Goal: Task Accomplishment & Management: Complete application form

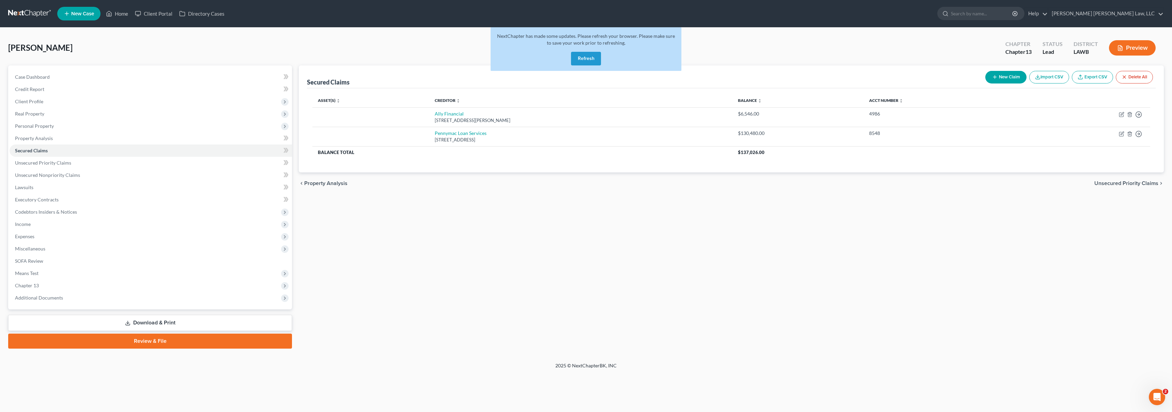
click at [588, 61] on button "Refresh" at bounding box center [586, 59] width 30 height 14
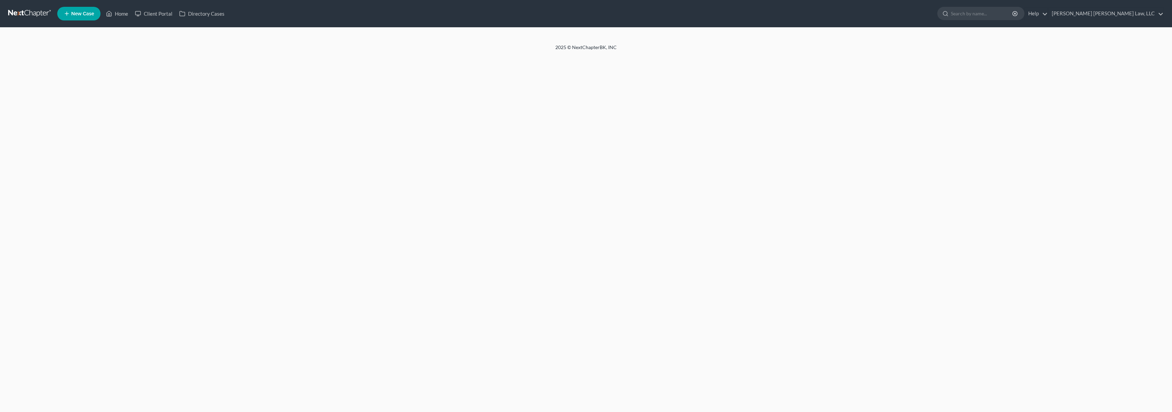
click at [21, 15] on link at bounding box center [30, 13] width 44 height 12
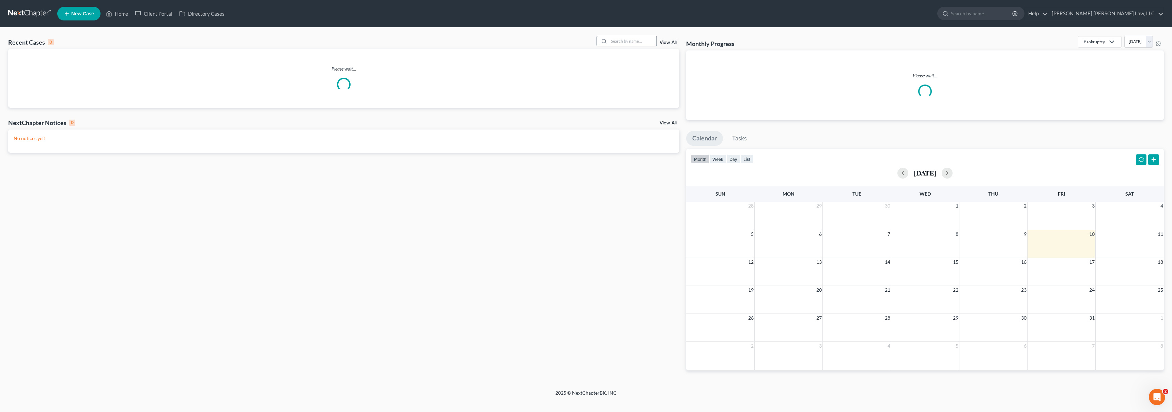
click at [628, 43] on input "search" at bounding box center [633, 41] width 48 height 10
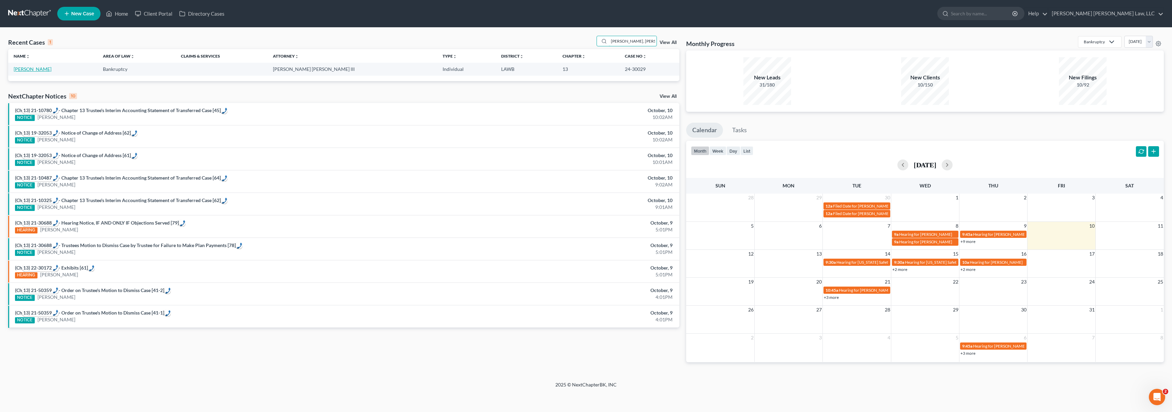
type input "latrina, adams"
click at [27, 71] on link "Adams, Latrina" at bounding box center [33, 69] width 38 height 6
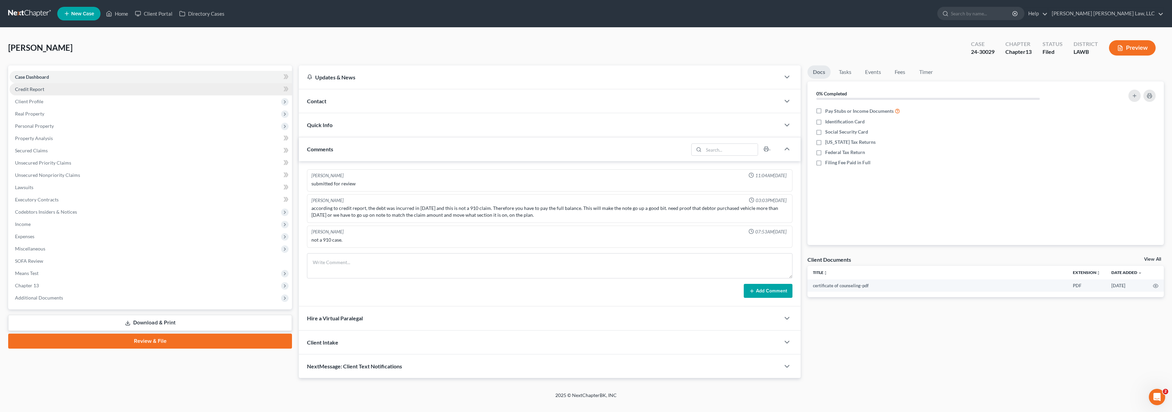
click at [62, 92] on link "Credit Report" at bounding box center [151, 89] width 282 height 12
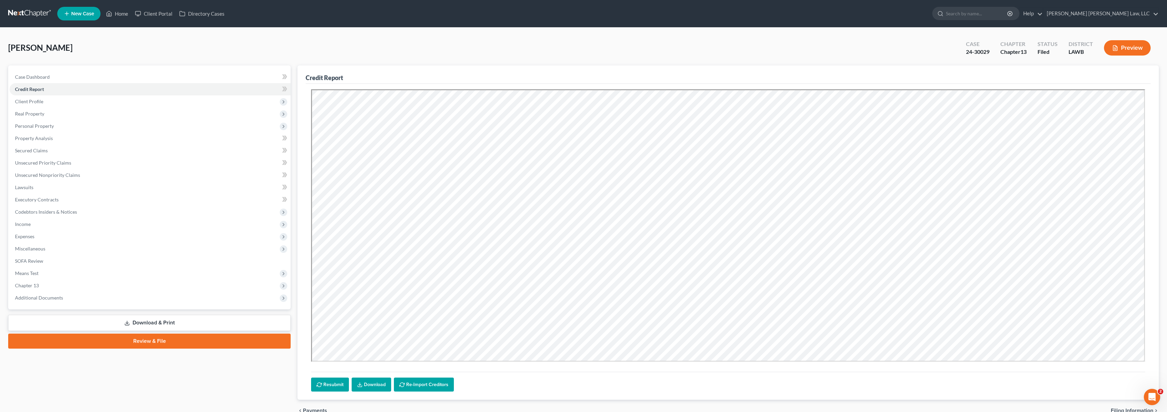
click at [26, 11] on link at bounding box center [30, 13] width 44 height 12
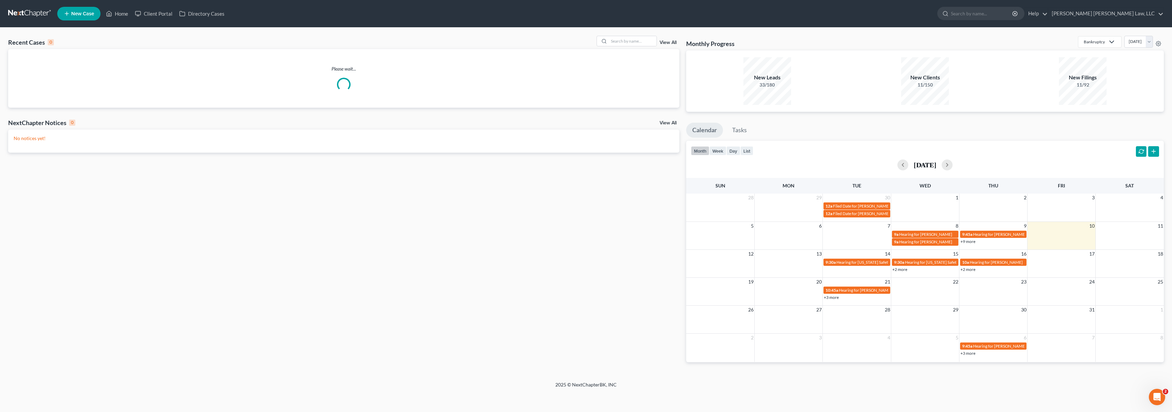
click at [84, 12] on span "New Case" at bounding box center [82, 13] width 23 height 5
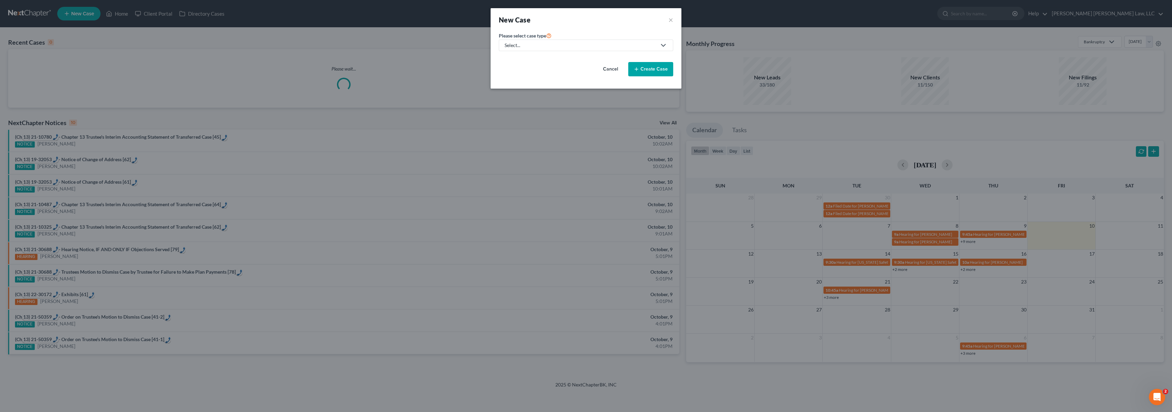
click at [561, 49] on link "Select..." at bounding box center [586, 46] width 174 height 12
click at [539, 58] on div "Bankruptcy" at bounding box center [535, 59] width 61 height 7
select select "36"
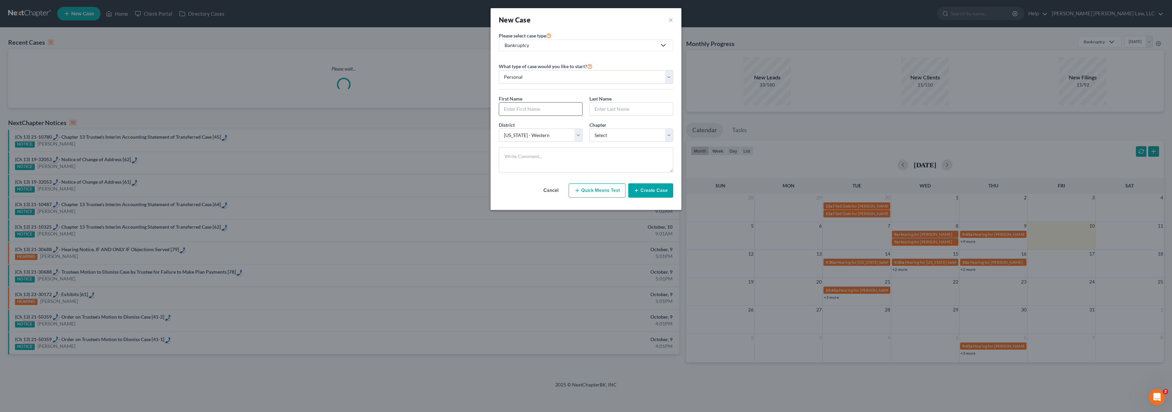
click at [524, 107] on input "text" at bounding box center [540, 109] width 83 height 13
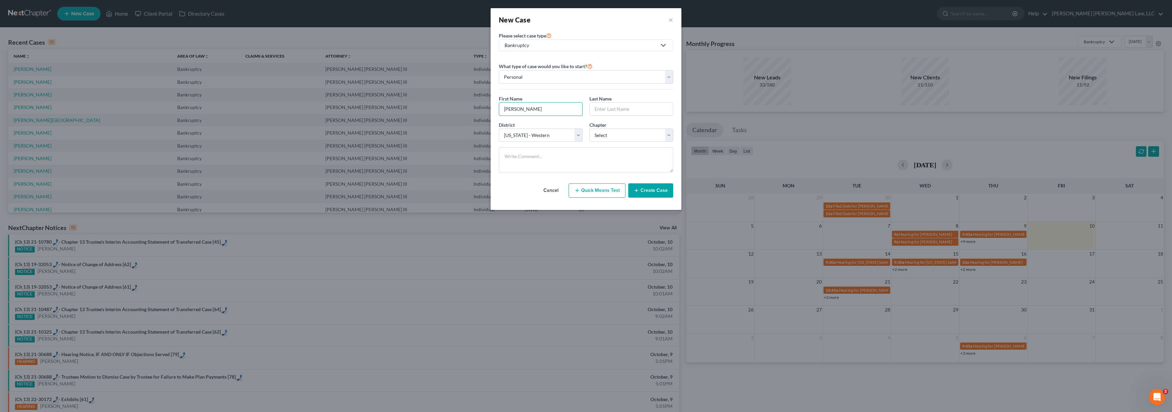
type input "Rita"
type input "Fletcher"
click at [629, 134] on select "Select 7 11 12 13" at bounding box center [631, 135] width 84 height 14
select select "3"
click at [649, 187] on button "Create Case" at bounding box center [650, 190] width 45 height 14
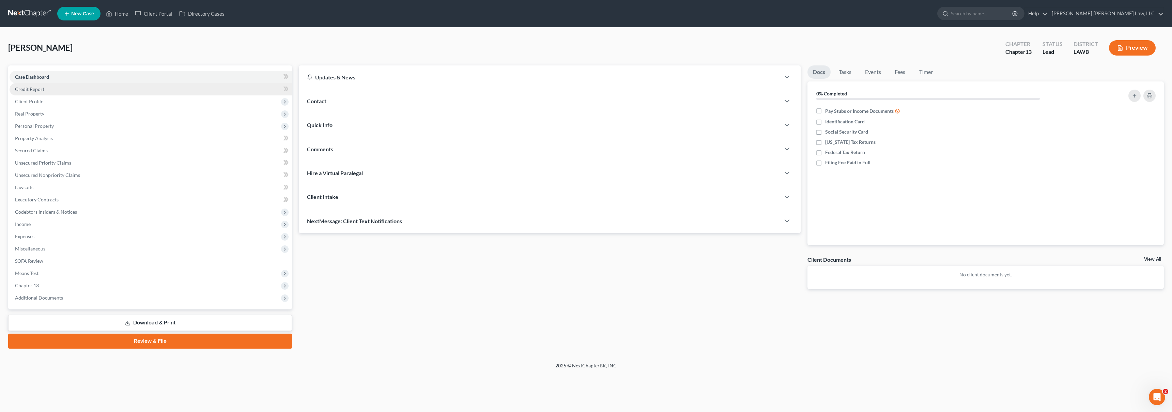
click at [62, 89] on link "Credit Report" at bounding box center [151, 89] width 282 height 12
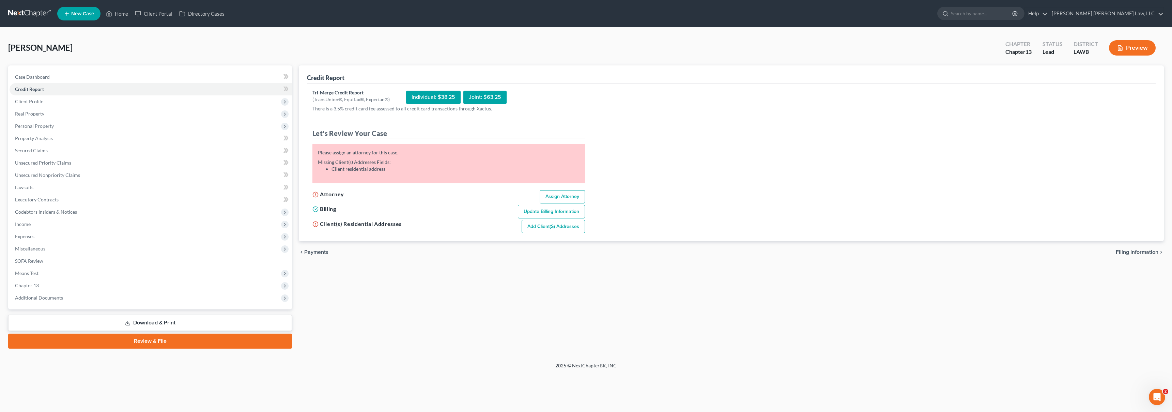
click at [566, 198] on link "Assign Attorney" at bounding box center [562, 197] width 45 height 14
select select "1"
select select "0"
select select "3"
select select "36"
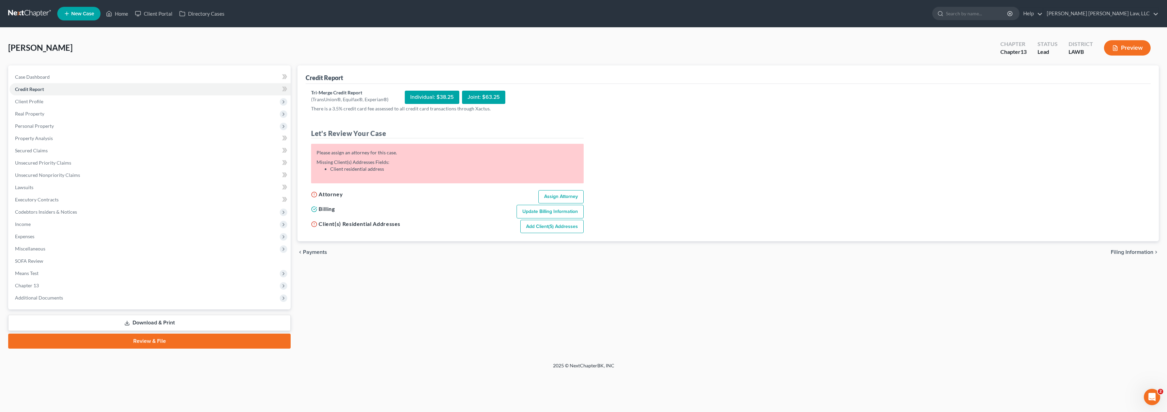
select select "19"
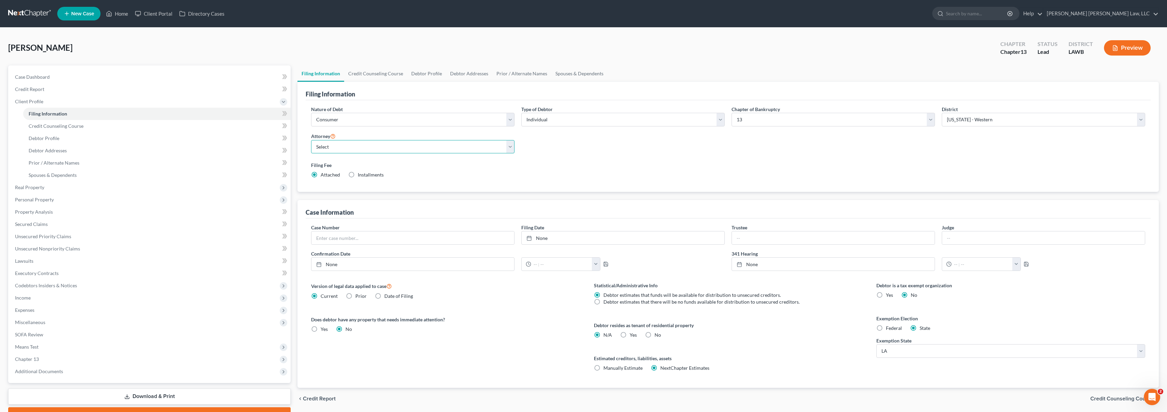
click at [342, 143] on select "Select E. Orum Young III - LAWB E. Orum Young III - LAMB E. Orum Young III - LA…" at bounding box center [412, 147] width 203 height 14
select select "0"
click at [59, 87] on link "Credit Report" at bounding box center [150, 89] width 281 height 12
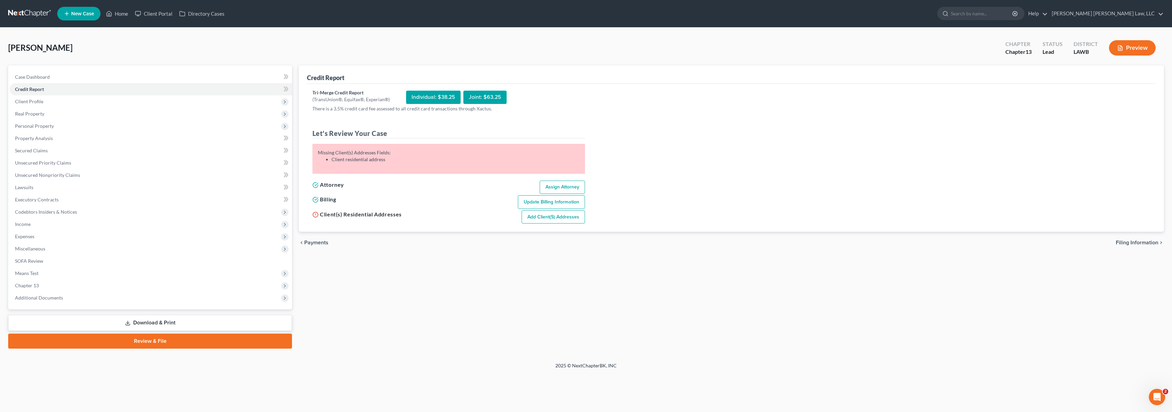
click at [540, 216] on link "Add Client(s) Addresses" at bounding box center [553, 217] width 63 height 14
select select "0"
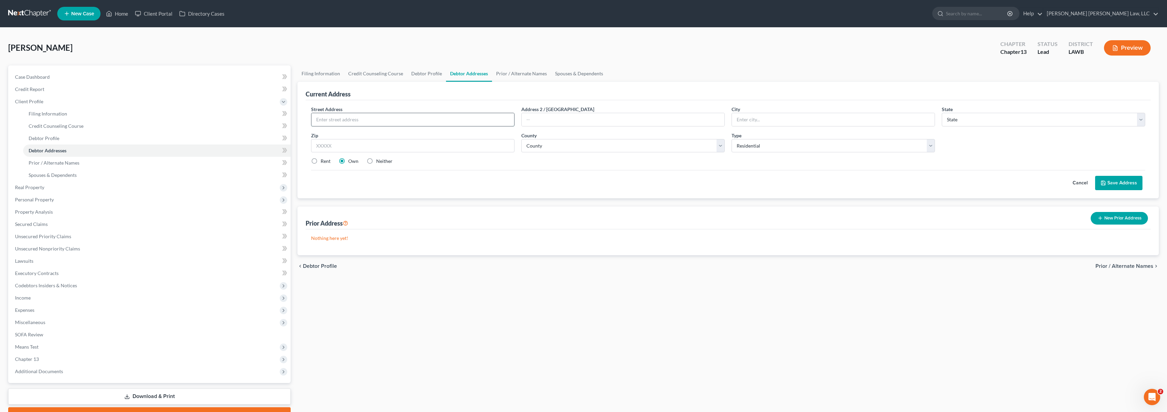
click at [390, 122] on input "text" at bounding box center [412, 119] width 203 height 13
type input "201 University Avenue"
type input "Monroe"
select select "19"
type input "71203"
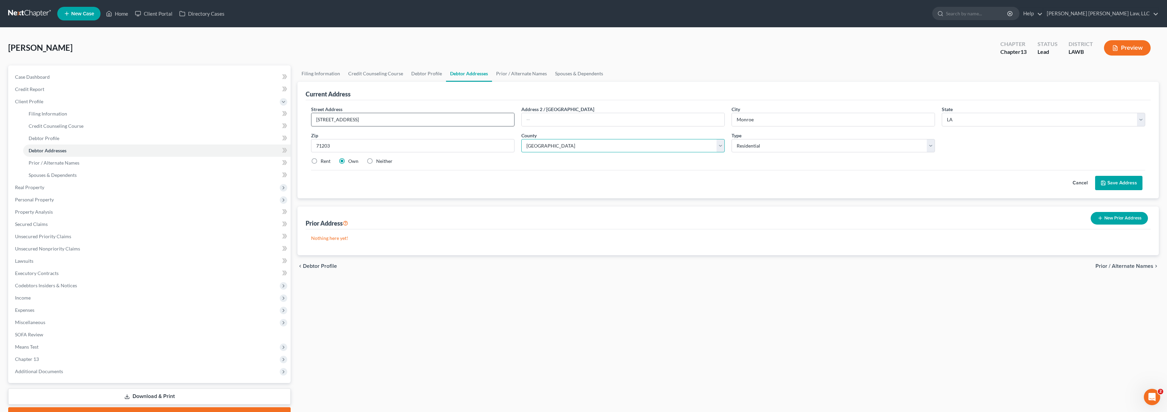
select select "36"
click at [321, 161] on label "Rent" at bounding box center [326, 161] width 10 height 7
click at [323, 161] on input "Rent" at bounding box center [325, 160] width 4 height 4
radio input "true"
click at [1111, 181] on button "Save Address" at bounding box center [1118, 183] width 47 height 14
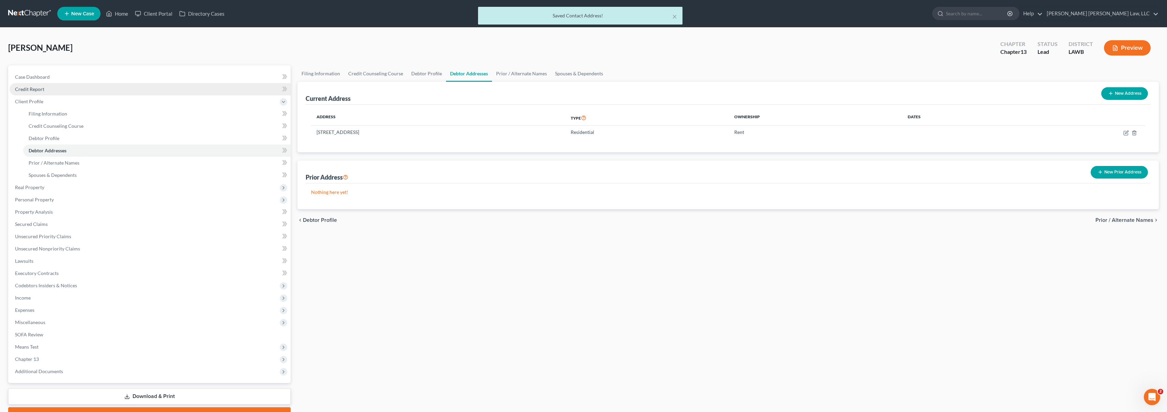
click at [24, 92] on span "Credit Report" at bounding box center [29, 89] width 29 height 6
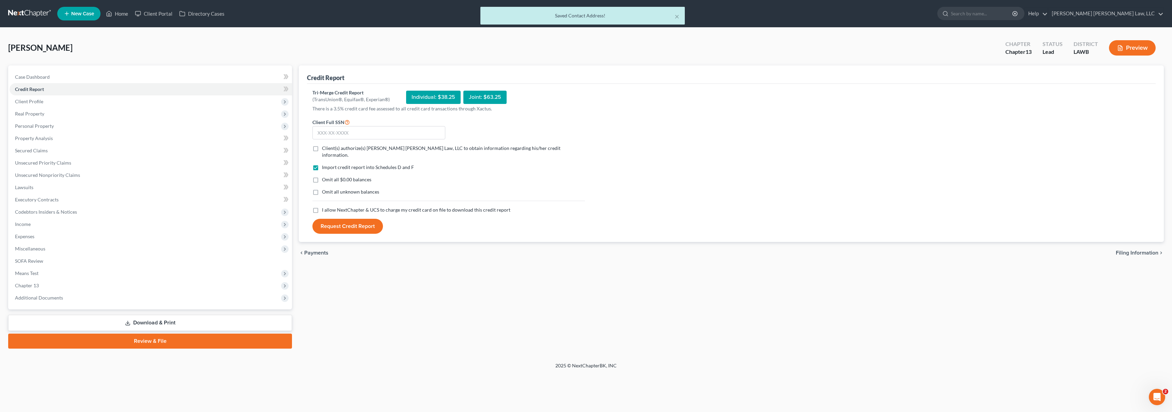
drag, startPoint x: 315, startPoint y: 202, endPoint x: 315, endPoint y: 195, distance: 6.5
click at [322, 206] on label "I allow NextChapter & UCS to charge my credit card on file to download this cre…" at bounding box center [416, 209] width 188 height 7
click at [325, 206] on input "I allow NextChapter & UCS to charge my credit card on file to download this cre…" at bounding box center [327, 208] width 4 height 4
checkbox input "true"
click at [322, 188] on label "Omit all unknown balances" at bounding box center [350, 191] width 57 height 7
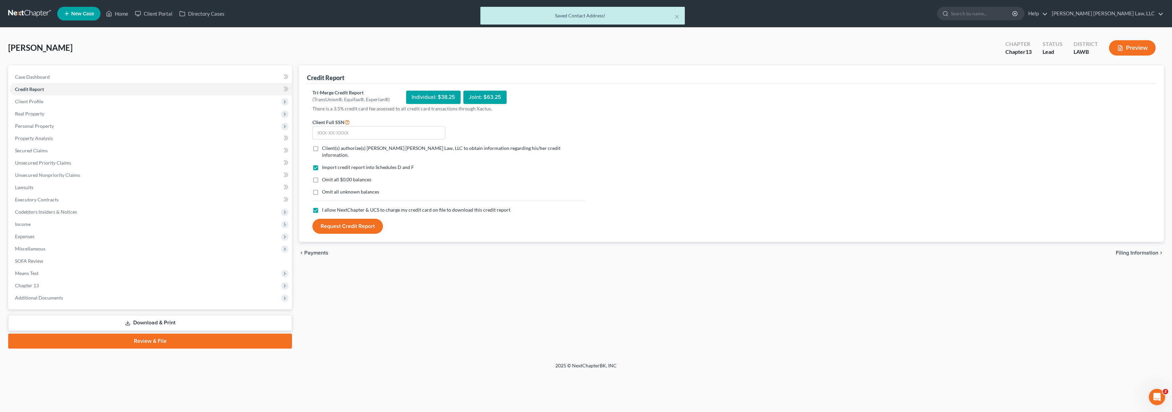
click at [325, 188] on input "Omit all unknown balances" at bounding box center [327, 190] width 4 height 4
checkbox input "true"
click at [322, 176] on label "Omit all $0.00 balances" at bounding box center [346, 179] width 49 height 7
click at [325, 176] on input "Omit all $0.00 balances" at bounding box center [327, 178] width 4 height 4
checkbox input "true"
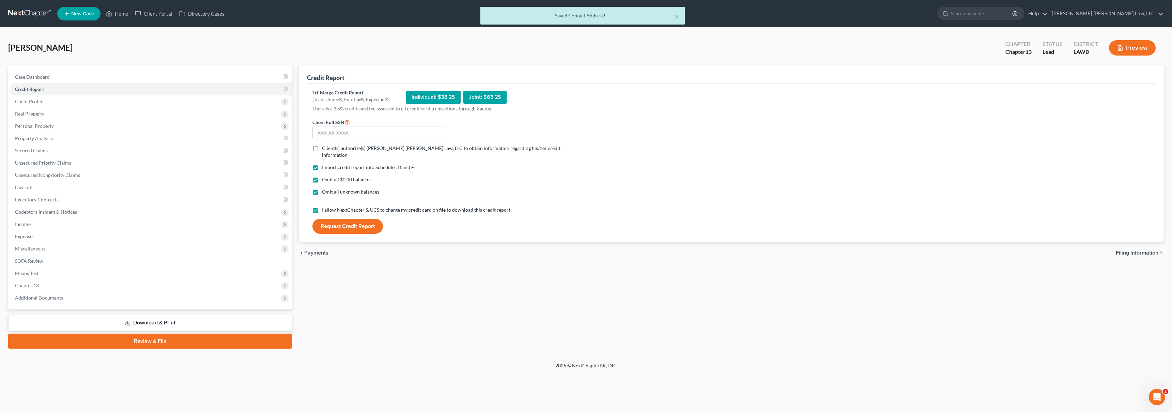
click at [322, 148] on label "Client(s) authorize(s) E. Orum Young Law, LLC to obtain information regarding h…" at bounding box center [453, 152] width 263 height 14
click at [325, 148] on input "Client(s) authorize(s) E. Orum Young Law, LLC to obtain information regarding h…" at bounding box center [327, 147] width 4 height 4
checkbox input "true"
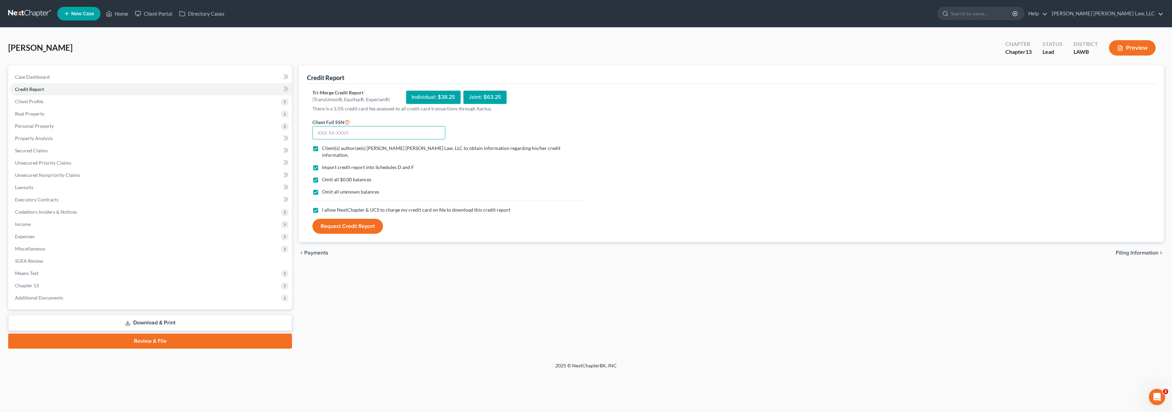
click at [350, 129] on input "text" at bounding box center [378, 133] width 133 height 14
type input "464-25-2943"
click at [312, 219] on button "Request Credit Report" at bounding box center [347, 226] width 71 height 15
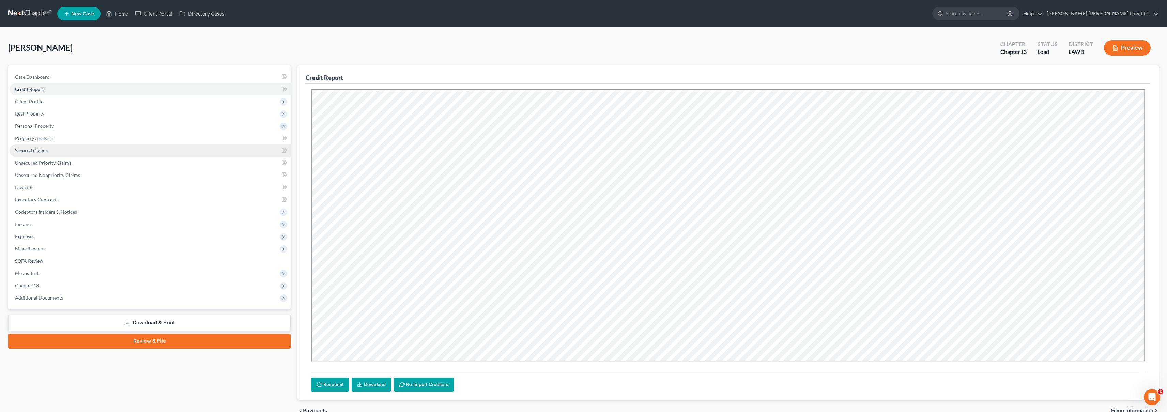
click at [103, 152] on link "Secured Claims" at bounding box center [150, 150] width 281 height 12
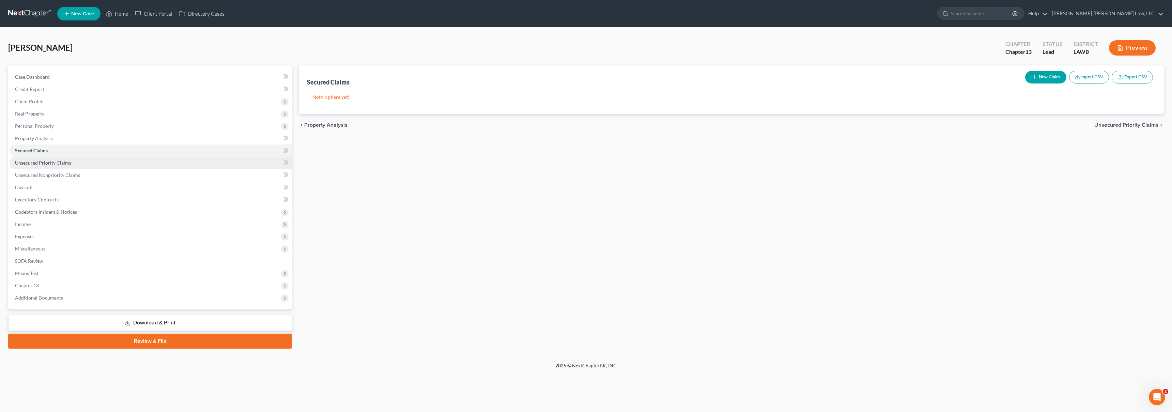
click at [110, 166] on link "Unsecured Priority Claims" at bounding box center [151, 163] width 282 height 12
click at [115, 174] on link "Unsecured Nonpriority Claims" at bounding box center [151, 175] width 282 height 12
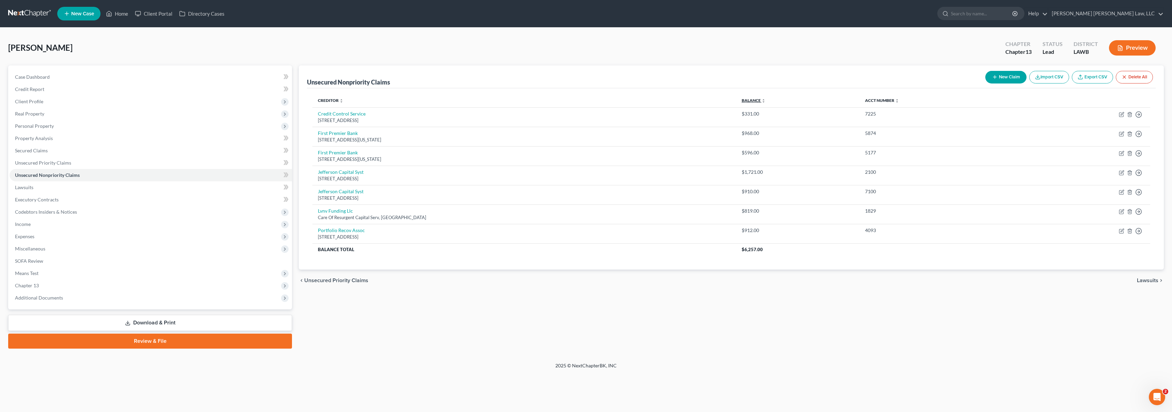
click at [742, 100] on link "Balance expand_more expand_less unfold_more" at bounding box center [754, 100] width 24 height 5
click at [26, 16] on link at bounding box center [30, 13] width 44 height 12
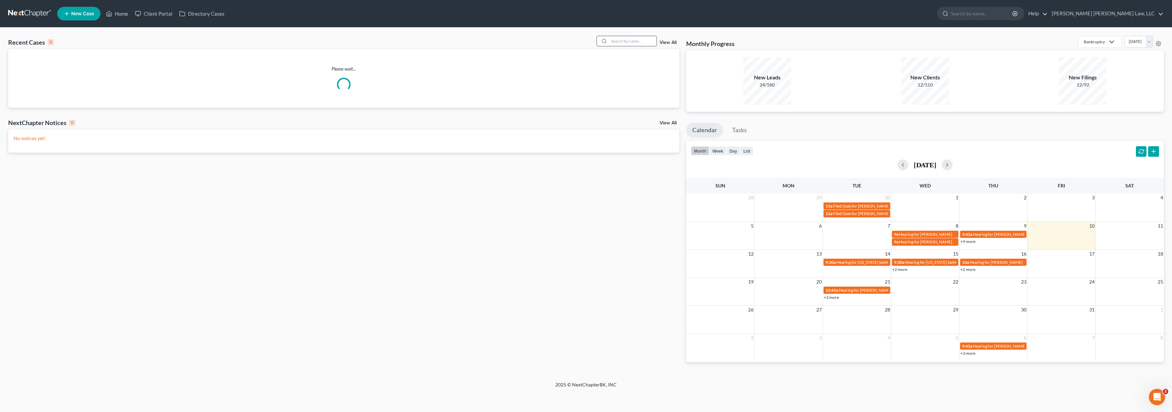
click at [636, 41] on input "search" at bounding box center [633, 41] width 48 height 10
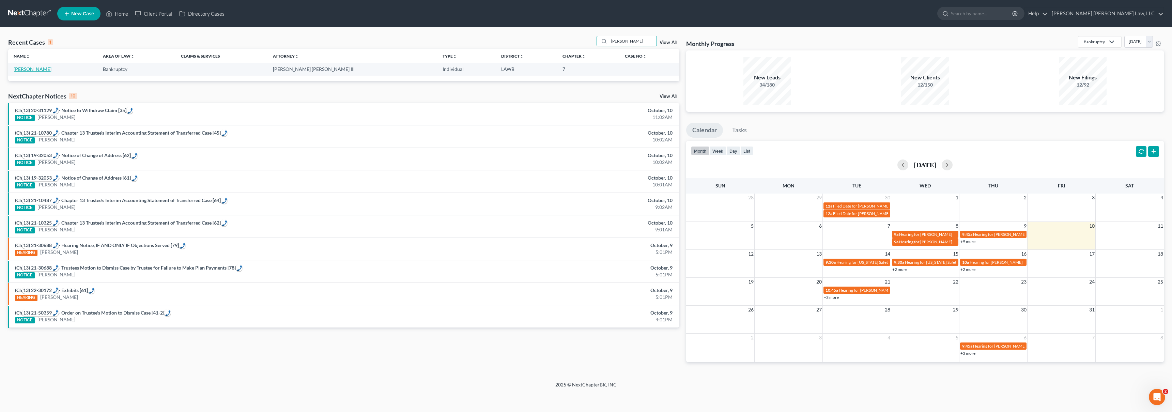
type input "[PERSON_NAME]"
click at [27, 68] on link "[PERSON_NAME]" at bounding box center [33, 69] width 38 height 6
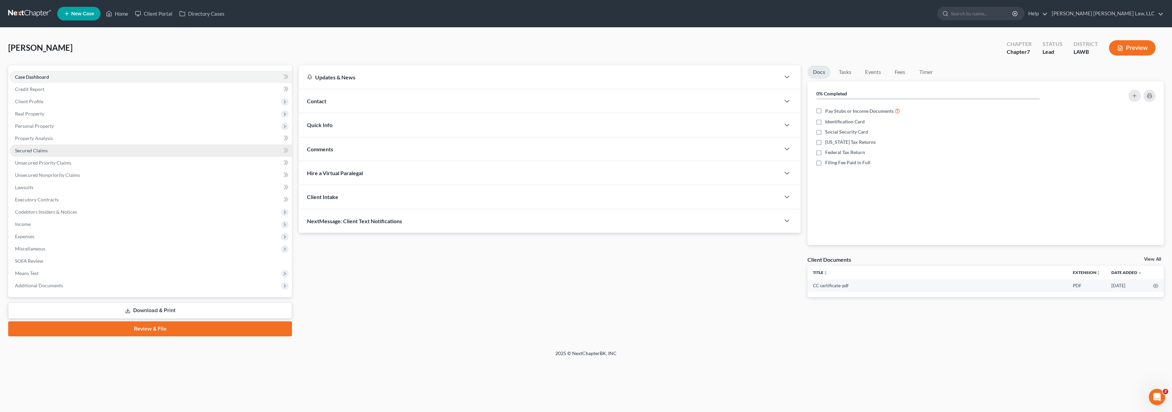
click at [43, 148] on span "Secured Claims" at bounding box center [31, 151] width 33 height 6
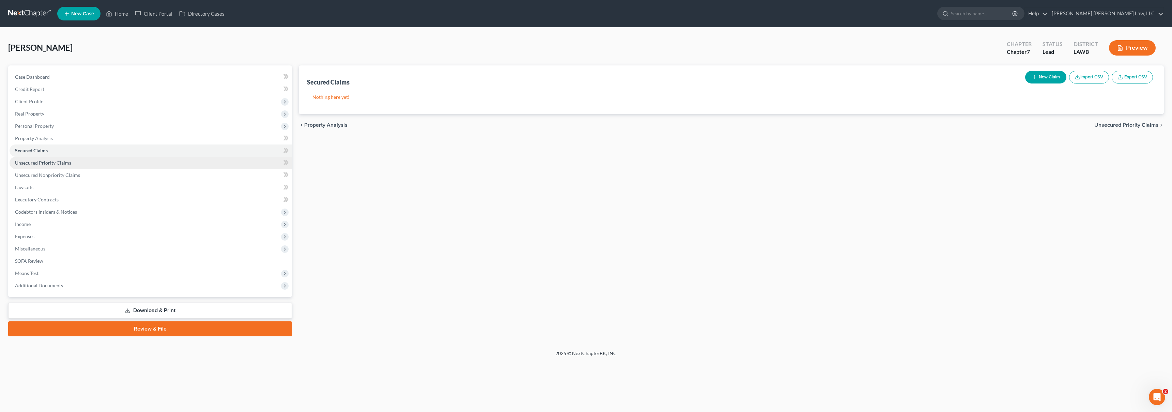
click at [46, 160] on span "Unsecured Priority Claims" at bounding box center [43, 163] width 56 height 6
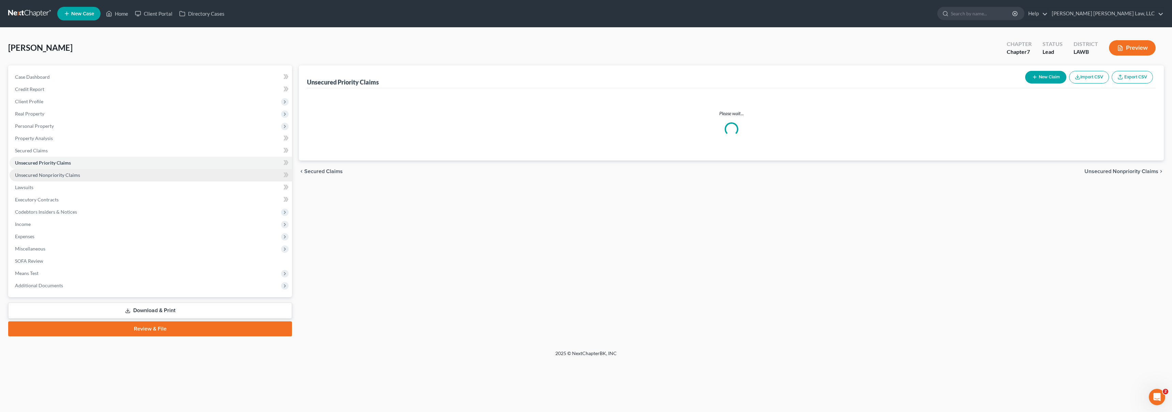
click at [61, 176] on span "Unsecured Nonpriority Claims" at bounding box center [47, 175] width 65 height 6
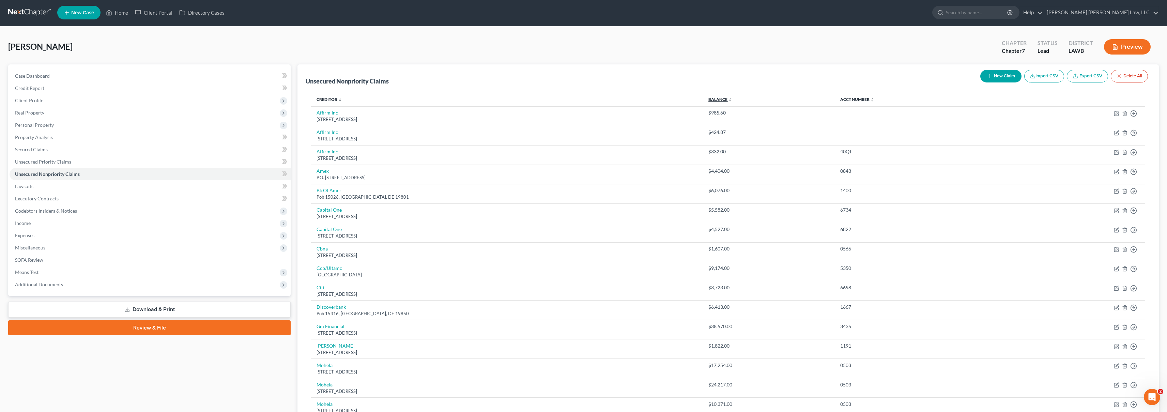
scroll to position [1, 0]
click at [708, 98] on link "Balance expand_more expand_less unfold_more" at bounding box center [720, 98] width 24 height 5
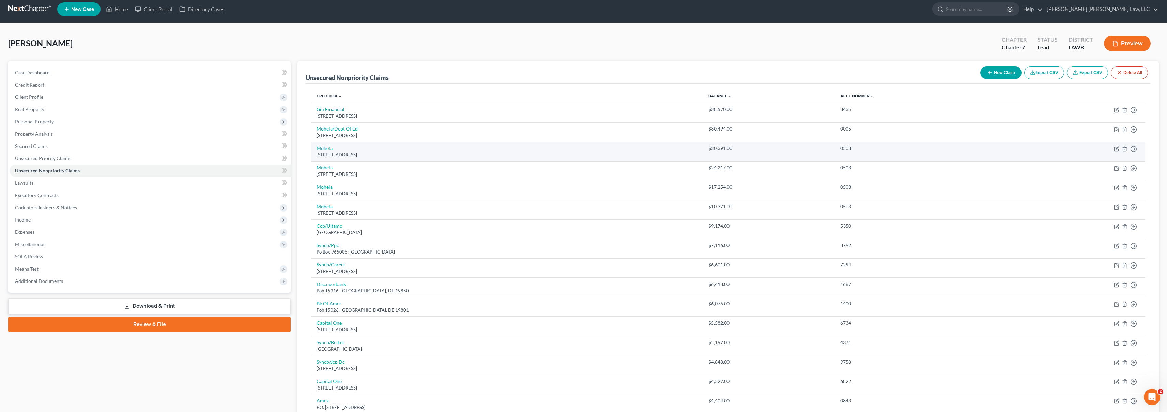
scroll to position [4, 0]
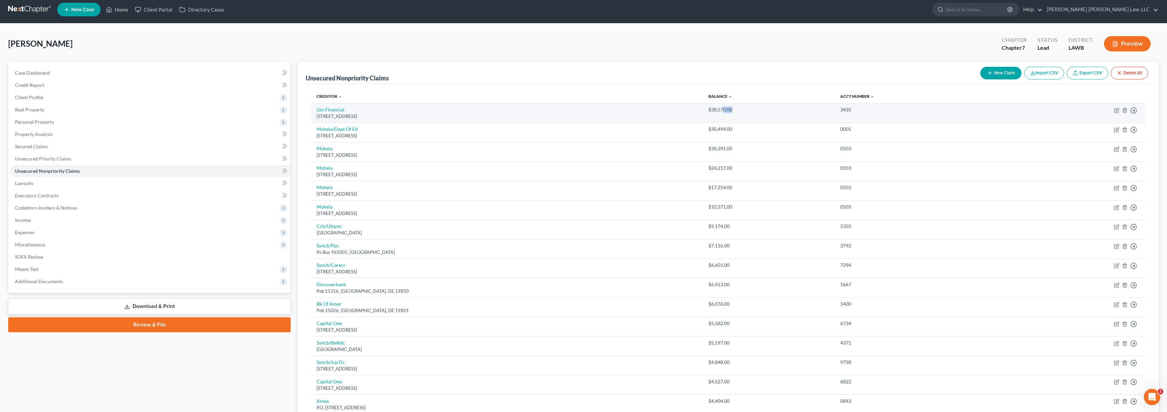
drag, startPoint x: 713, startPoint y: 107, endPoint x: 735, endPoint y: 112, distance: 22.4
click at [735, 112] on div "$38,570.00" at bounding box center [768, 109] width 121 height 7
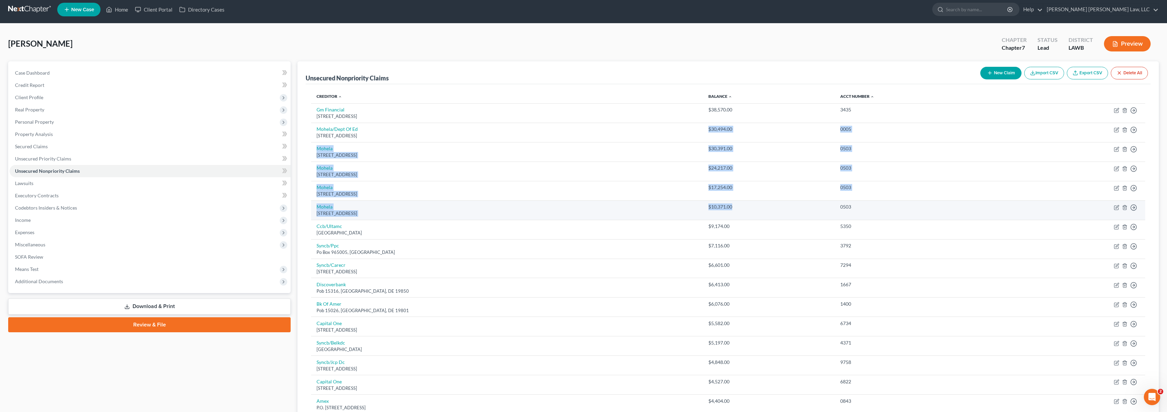
drag, startPoint x: 694, startPoint y: 129, endPoint x: 737, endPoint y: 216, distance: 96.6
click at [737, 216] on tbody "Gm Financial 4001 Embarcadaro, Arlington, TX 76014 $38,570.00 3435 Move to D Mo…" at bounding box center [728, 361] width 834 height 517
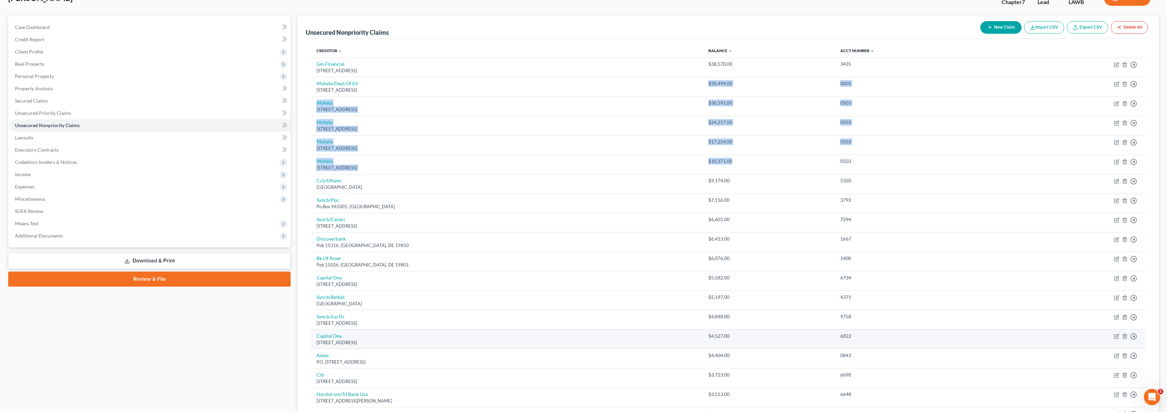
scroll to position [0, 0]
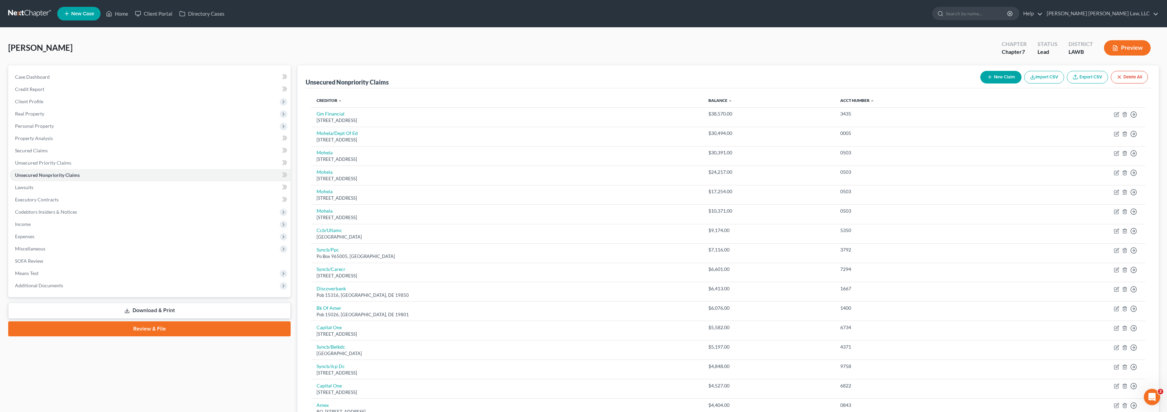
click at [579, 34] on div "Kennedy, Kristina Upgraded Chapter Chapter 7 Status Lead District LAWB Preview …" at bounding box center [583, 351] width 1167 height 646
click at [22, 14] on link at bounding box center [30, 13] width 44 height 12
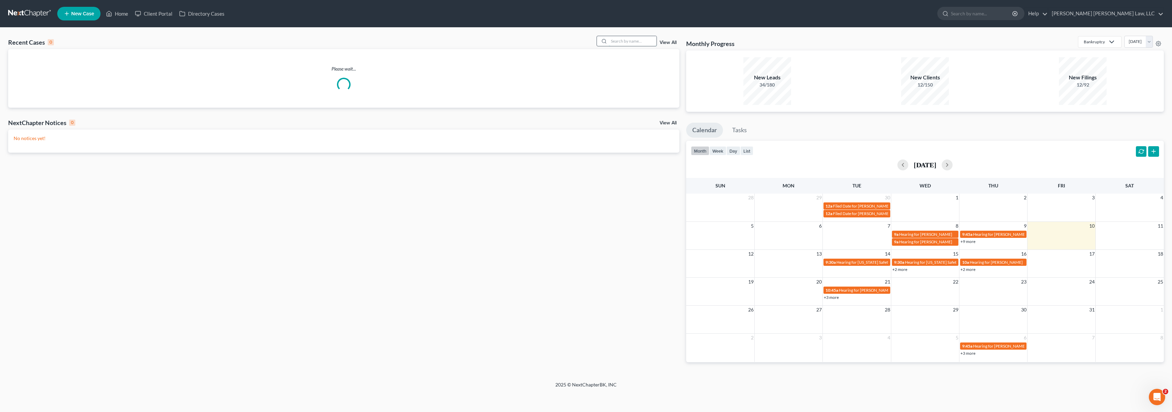
click at [643, 43] on input "search" at bounding box center [633, 41] width 48 height 10
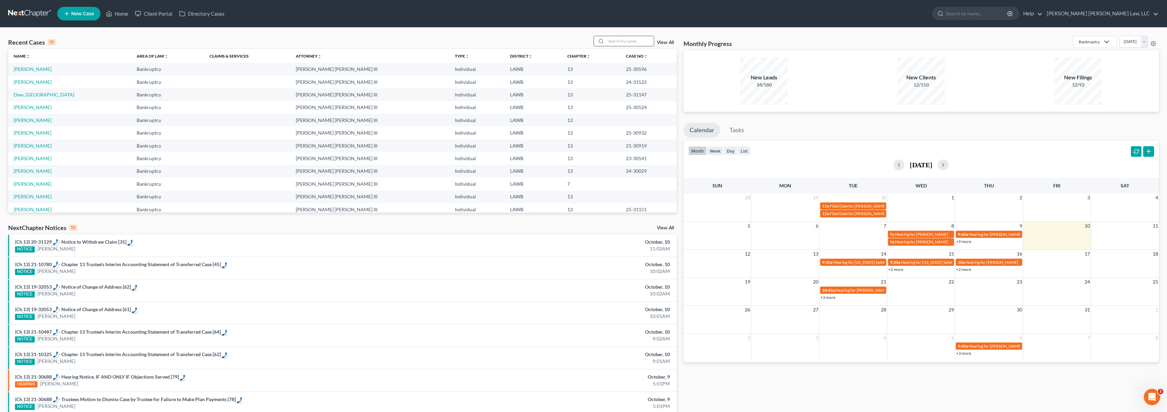
click at [633, 42] on input "search" at bounding box center [630, 41] width 48 height 10
click at [66, 8] on link "New Case" at bounding box center [78, 14] width 43 height 14
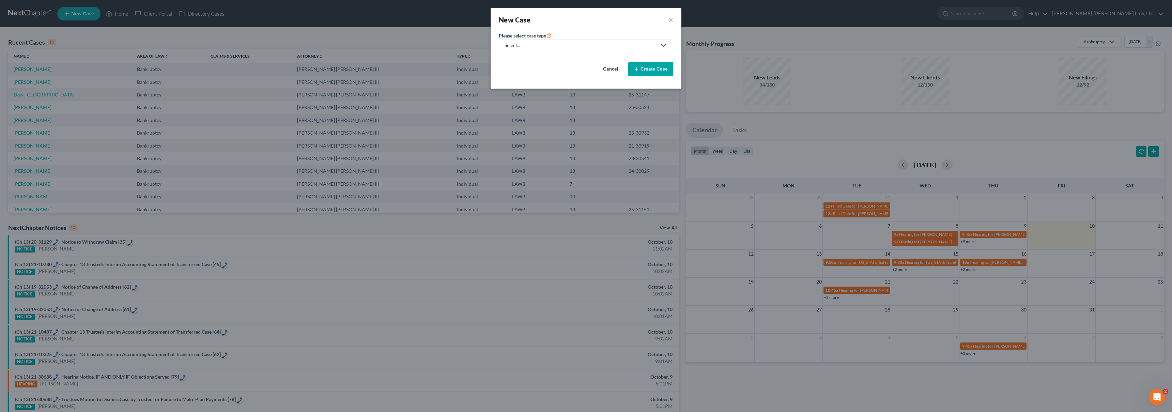
click at [559, 44] on div "Select..." at bounding box center [581, 45] width 152 height 7
click at [539, 57] on div "Bankruptcy" at bounding box center [535, 59] width 61 height 7
select select "36"
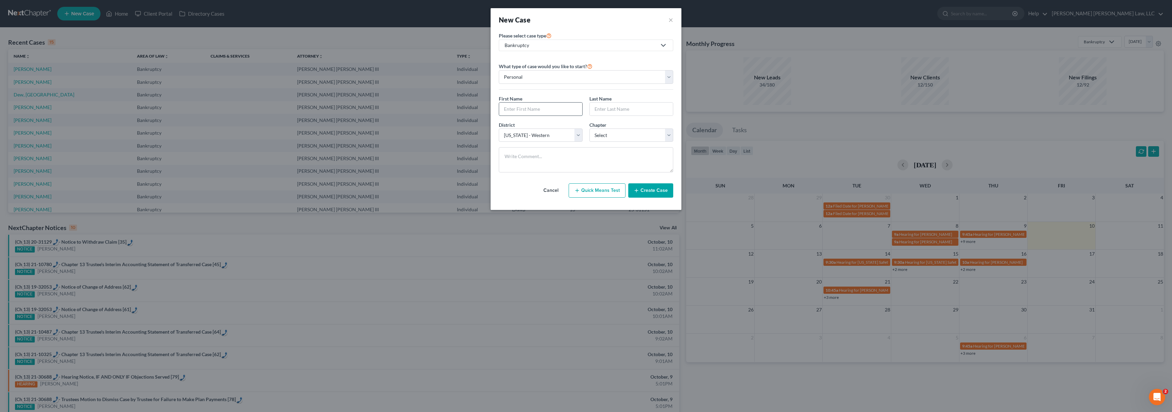
click at [536, 107] on input "text" at bounding box center [540, 109] width 83 height 13
type input "Landrie"
type input "Newell"
click at [623, 135] on select "Select 7 11 12 13" at bounding box center [631, 135] width 84 height 14
select select "3"
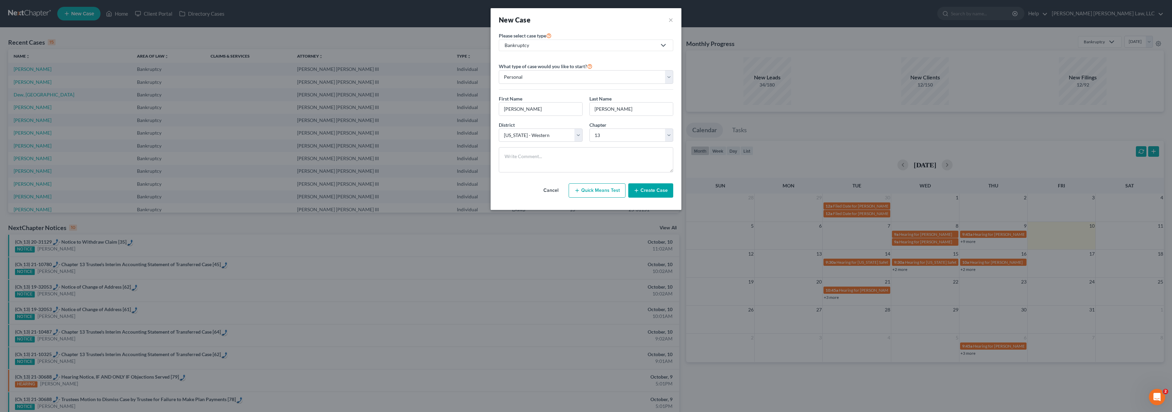
click at [624, 122] on div "Chapter * Select 7 11 12 13" at bounding box center [631, 131] width 91 height 21
click at [649, 192] on button "Create Case" at bounding box center [650, 190] width 45 height 14
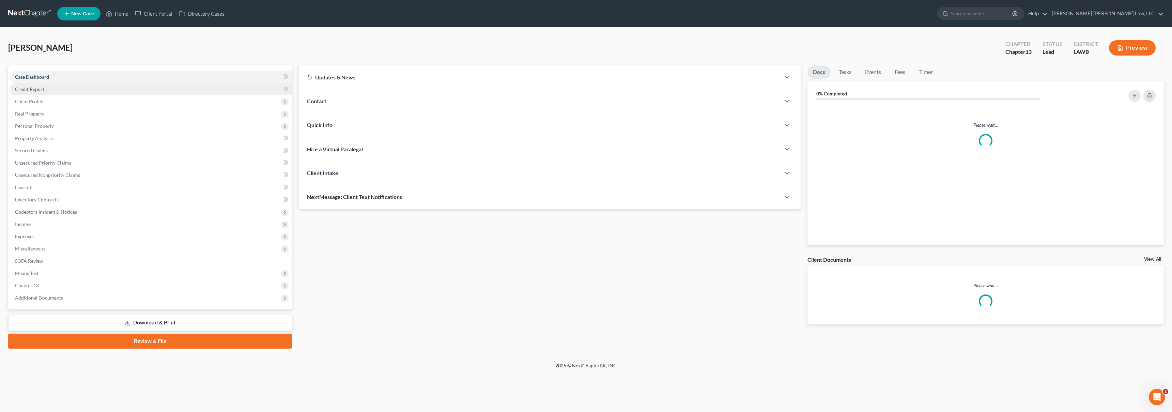
click at [58, 88] on link "Credit Report" at bounding box center [151, 89] width 282 height 12
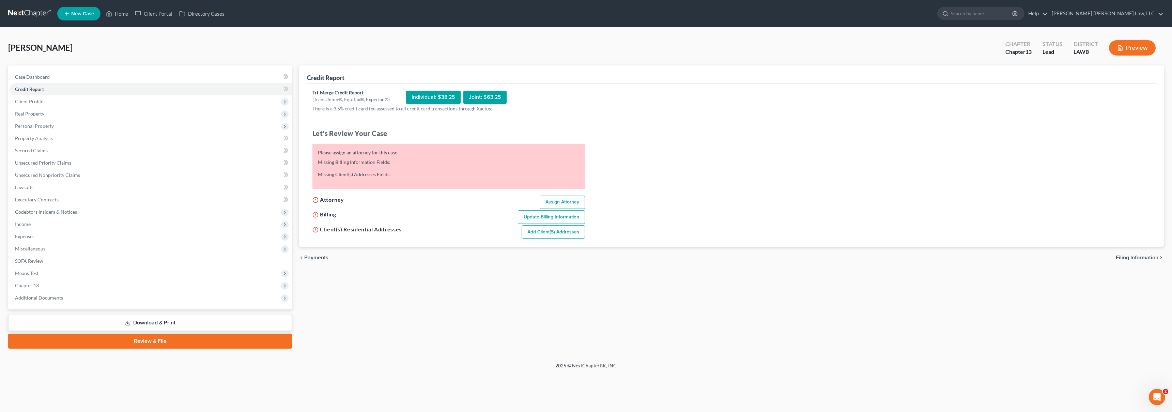
click at [548, 199] on link "Assign Attorney" at bounding box center [562, 203] width 45 height 14
click at [574, 199] on link "Assign Attorney" at bounding box center [562, 197] width 45 height 14
select select "1"
select select "0"
select select "3"
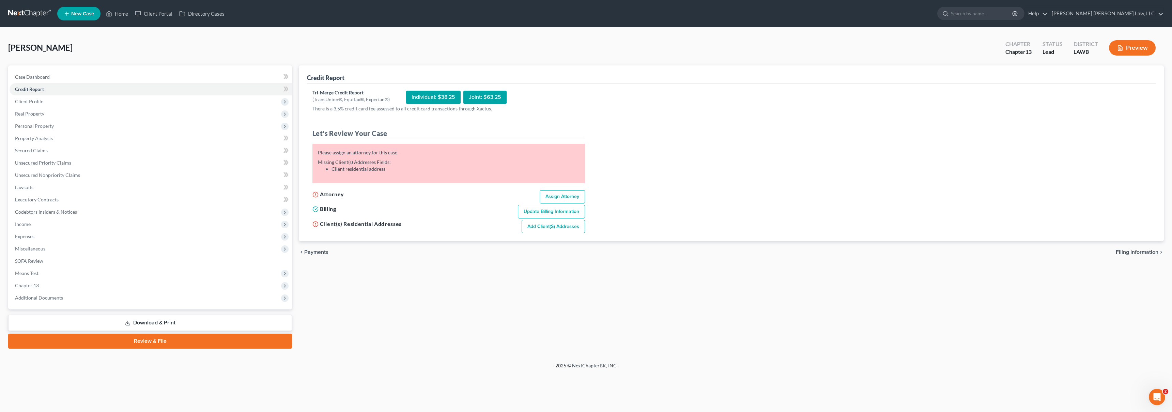
select select "36"
select select "19"
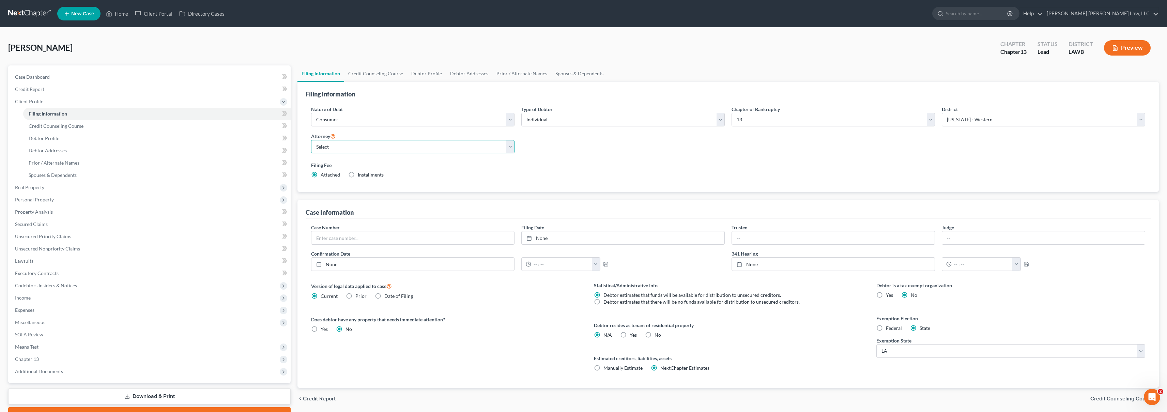
click at [410, 150] on select "Select" at bounding box center [412, 147] width 203 height 14
select select "0"
click at [73, 89] on link "Credit Report" at bounding box center [150, 89] width 281 height 12
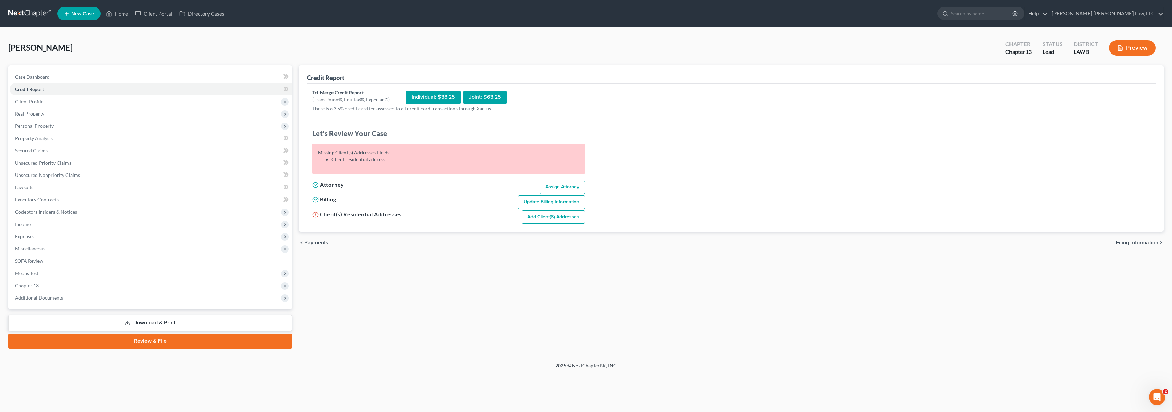
click at [568, 219] on link "Add Client(s) Addresses" at bounding box center [553, 217] width 63 height 14
select select "0"
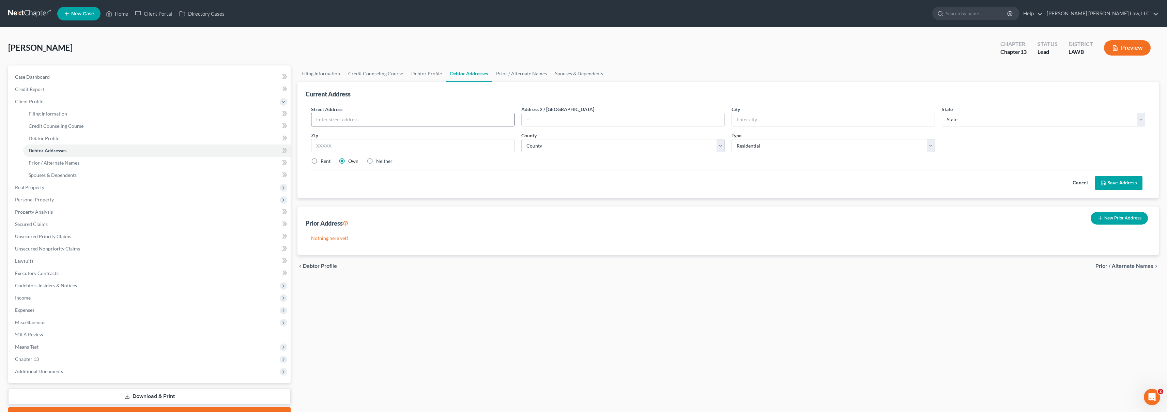
click at [389, 123] on input "text" at bounding box center [412, 119] width 203 height 13
type input "131 Paula Drive Apartment #2"
type input "West Monroe"
select select "19"
type input "71291"
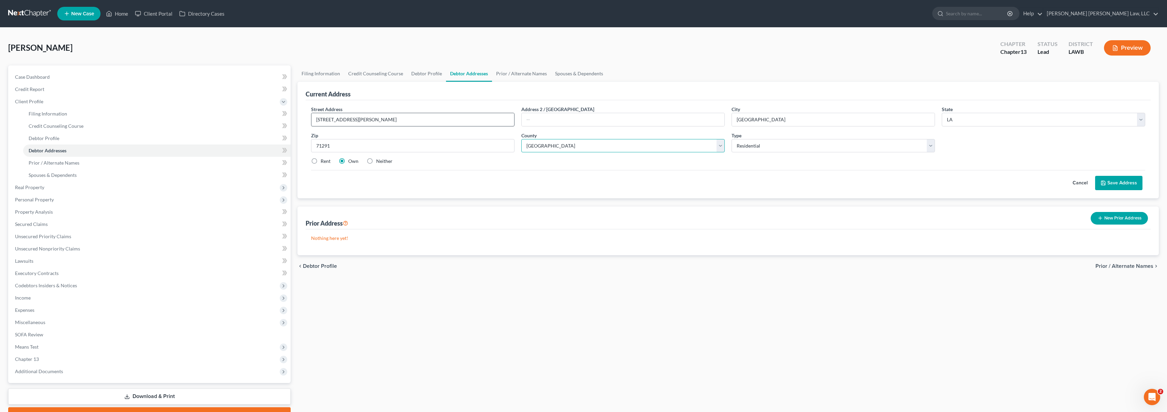
select select "36"
click at [321, 160] on label "Rent" at bounding box center [326, 161] width 10 height 7
click at [323, 160] on input "Rent" at bounding box center [325, 160] width 4 height 4
radio input "true"
click at [1117, 178] on button "Save Address" at bounding box center [1118, 183] width 47 height 14
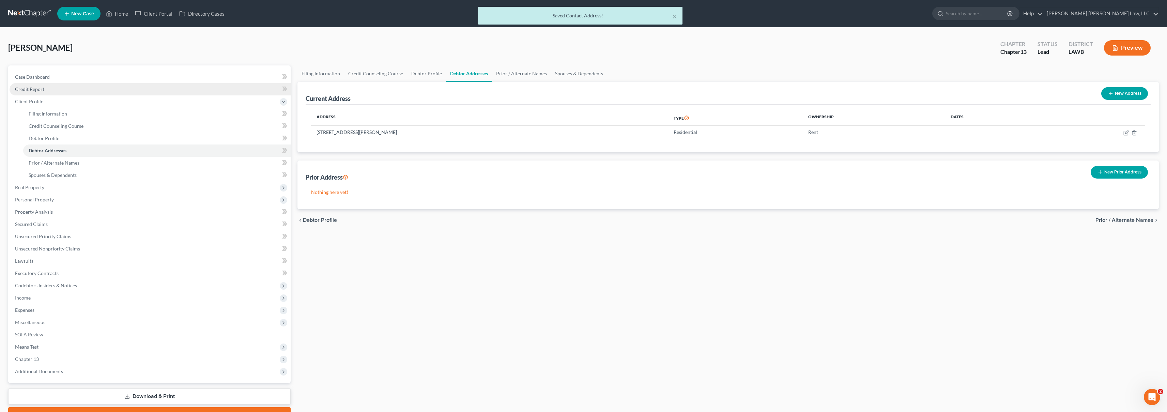
click at [55, 91] on link "Credit Report" at bounding box center [150, 89] width 281 height 12
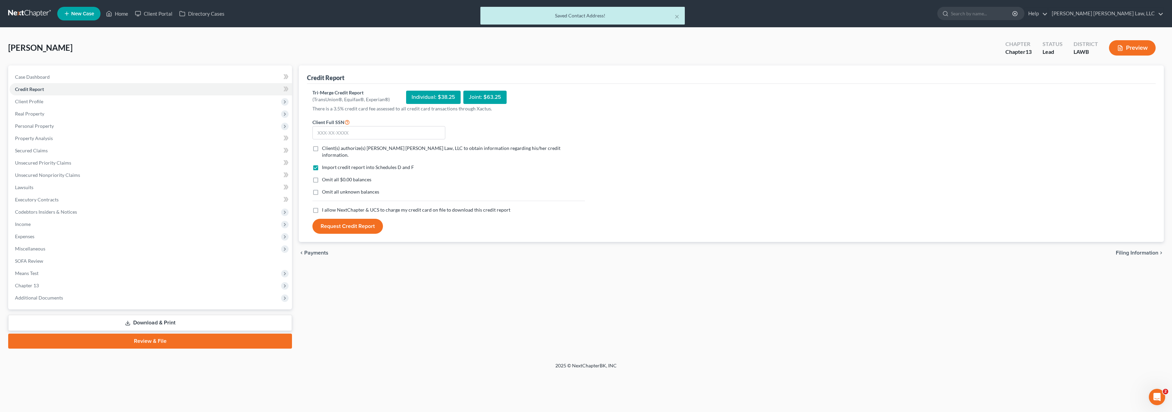
click at [322, 206] on label "I allow NextChapter & UCS to charge my credit card on file to download this cre…" at bounding box center [416, 209] width 188 height 7
click at [325, 206] on input "I allow NextChapter & UCS to charge my credit card on file to download this cre…" at bounding box center [327, 208] width 4 height 4
checkbox input "true"
click at [322, 188] on label "Omit all unknown balances" at bounding box center [350, 191] width 57 height 7
click at [325, 188] on input "Omit all unknown balances" at bounding box center [327, 190] width 4 height 4
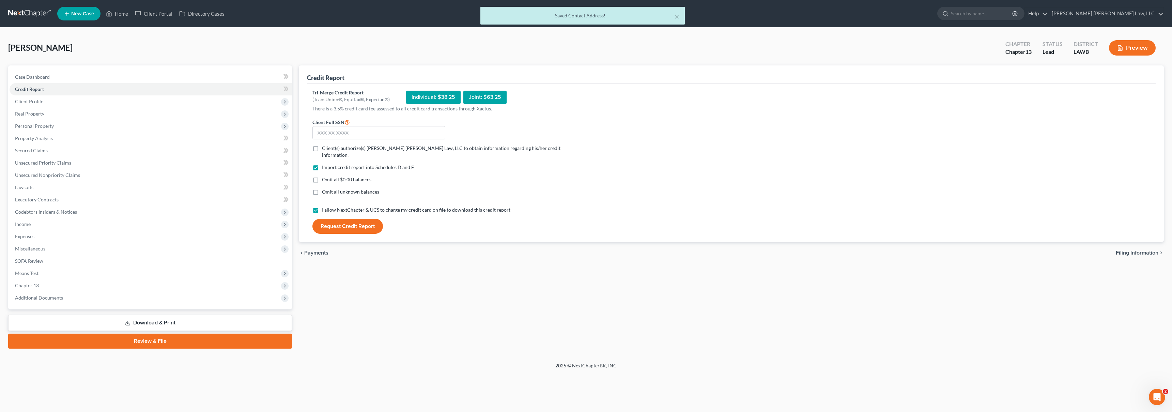
checkbox input "true"
click at [322, 176] on label "Omit all $0.00 balances" at bounding box center [346, 179] width 49 height 7
click at [325, 176] on input "Omit all $0.00 balances" at bounding box center [327, 178] width 4 height 4
checkbox input "true"
click at [322, 150] on label "Client(s) authorize(s) E. Orum Young Law, LLC to obtain information regarding h…" at bounding box center [453, 152] width 263 height 14
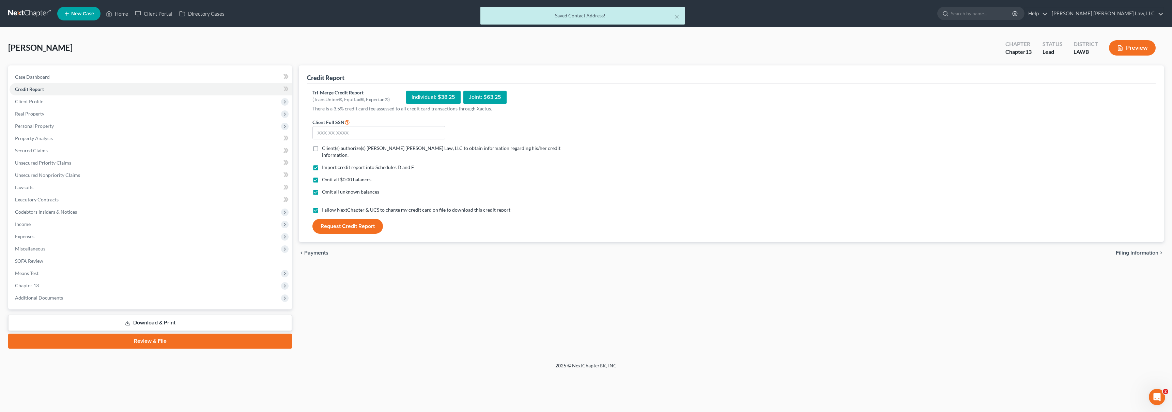
click at [325, 149] on input "Client(s) authorize(s) E. Orum Young Law, LLC to obtain information regarding h…" at bounding box center [327, 147] width 4 height 4
checkbox input "true"
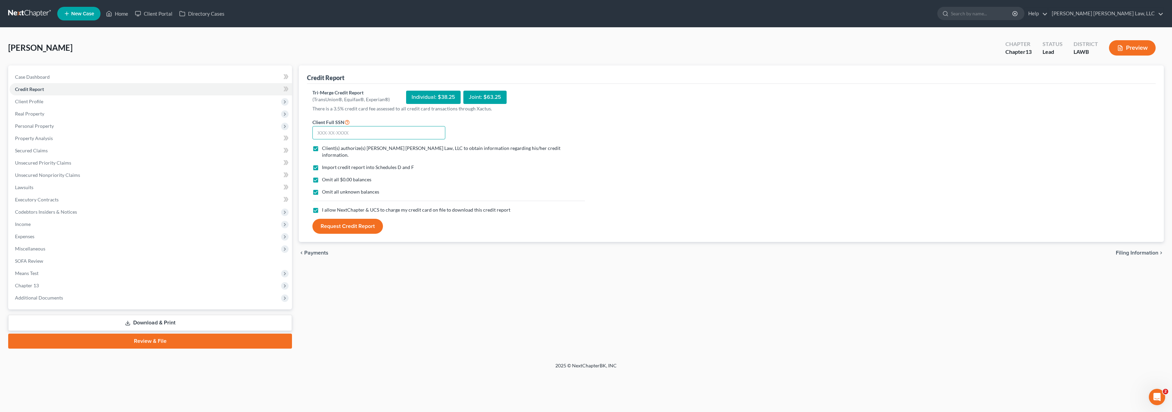
click at [326, 135] on input "text" at bounding box center [378, 133] width 133 height 14
type input "665-05-1277"
click at [312, 219] on button "Request Credit Report" at bounding box center [347, 226] width 71 height 15
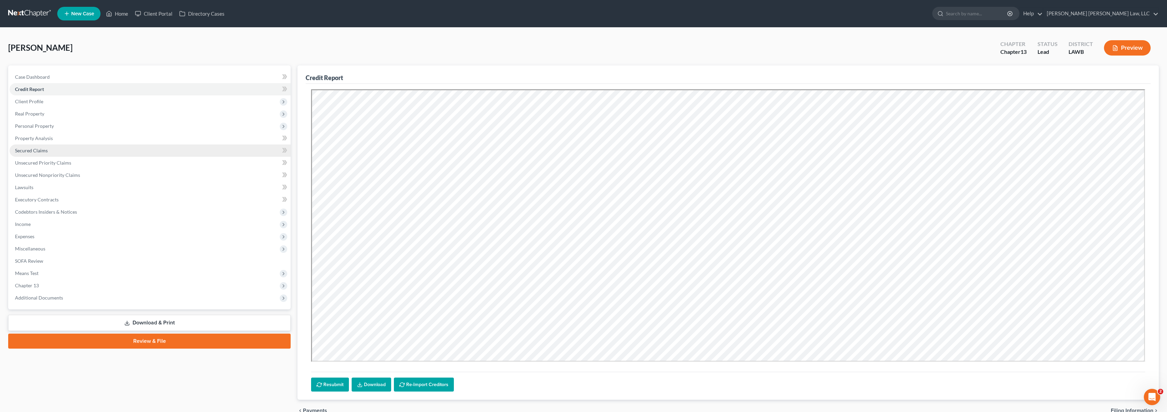
click at [119, 148] on link "Secured Claims" at bounding box center [150, 150] width 281 height 12
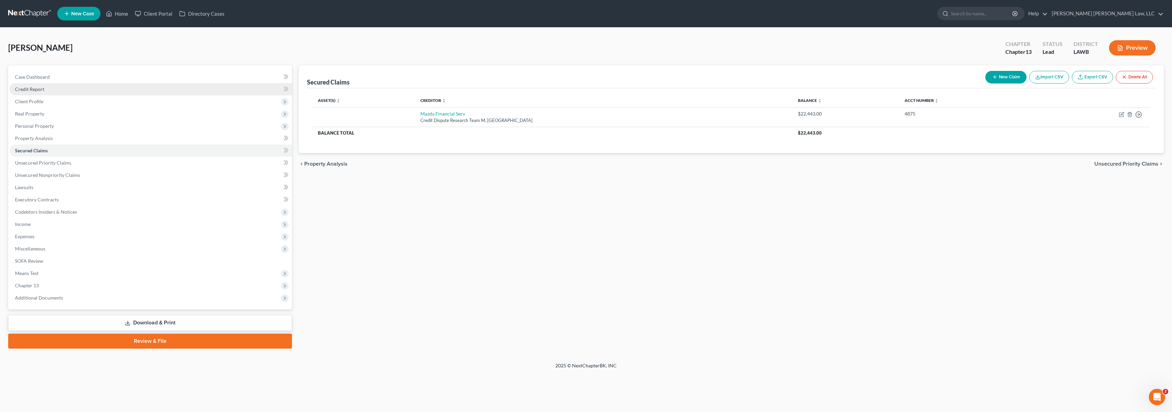
click at [129, 92] on link "Credit Report" at bounding box center [151, 89] width 282 height 12
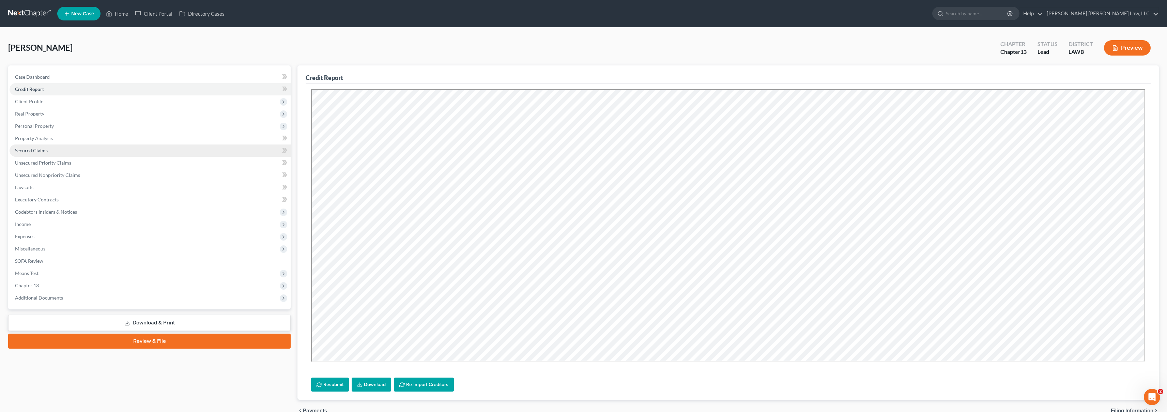
click at [86, 153] on link "Secured Claims" at bounding box center [150, 150] width 281 height 12
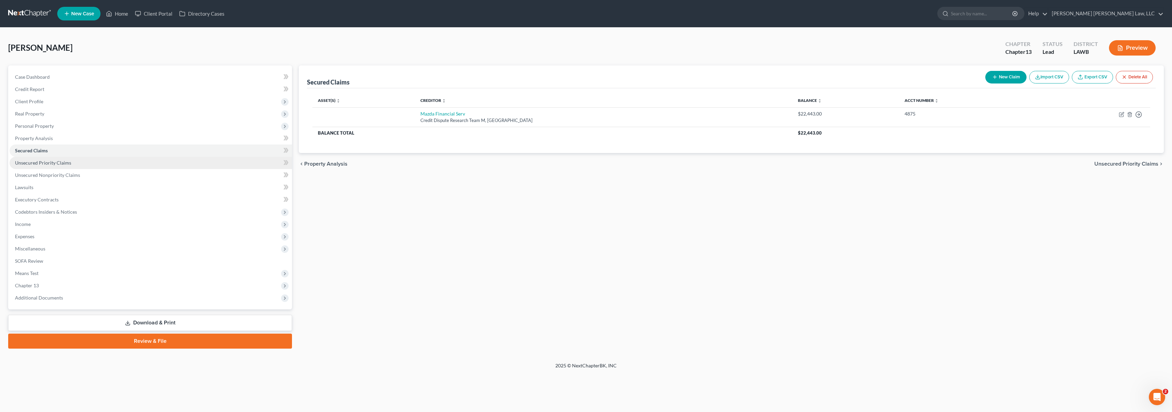
click at [91, 161] on link "Unsecured Priority Claims" at bounding box center [151, 163] width 282 height 12
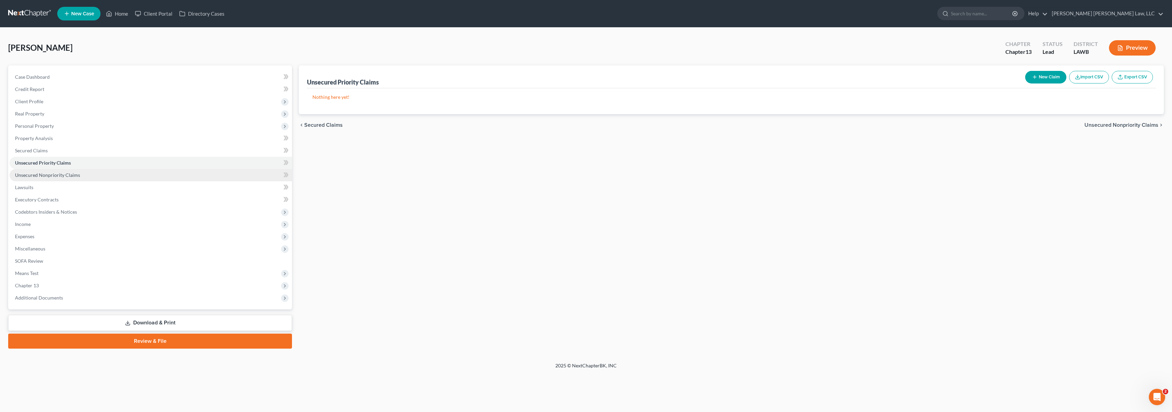
click at [107, 172] on link "Unsecured Nonpriority Claims" at bounding box center [151, 175] width 282 height 12
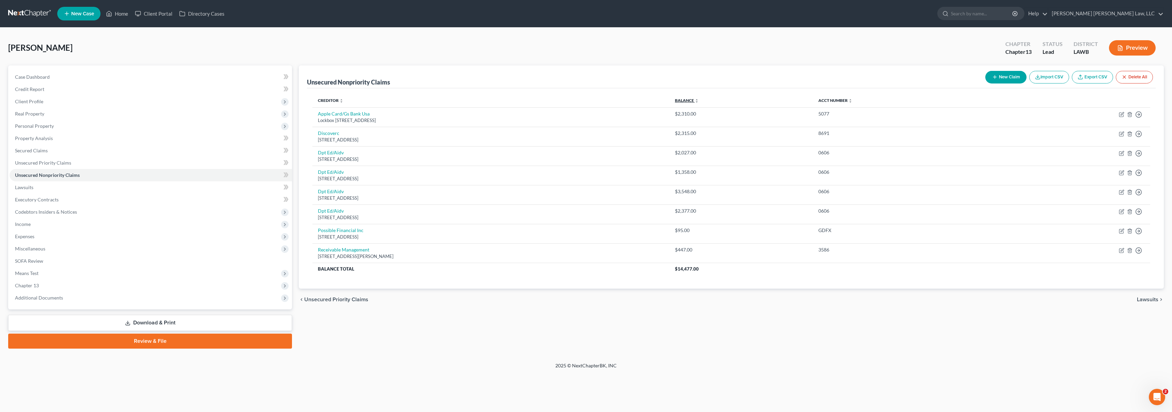
click at [699, 102] on link "Balance expand_more expand_less unfold_more" at bounding box center [687, 100] width 24 height 5
click at [31, 14] on link at bounding box center [30, 13] width 44 height 12
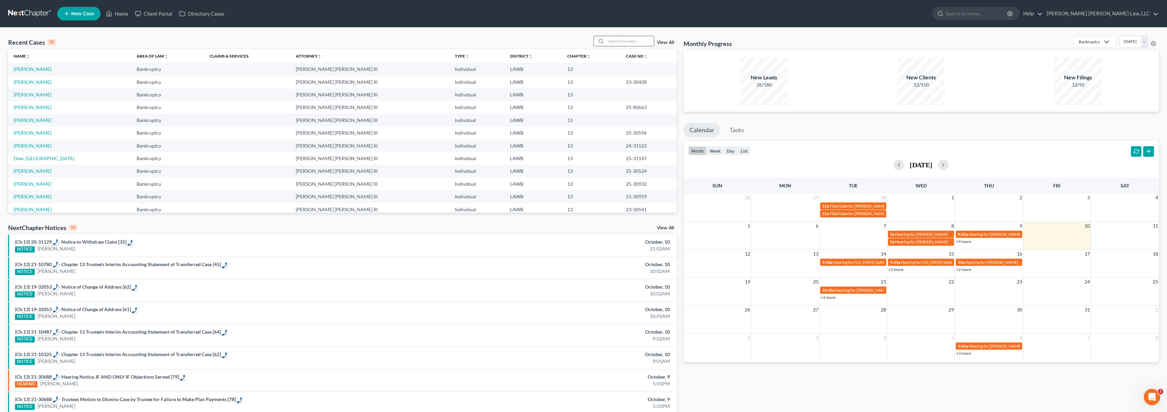
click at [616, 43] on input "search" at bounding box center [630, 41] width 48 height 10
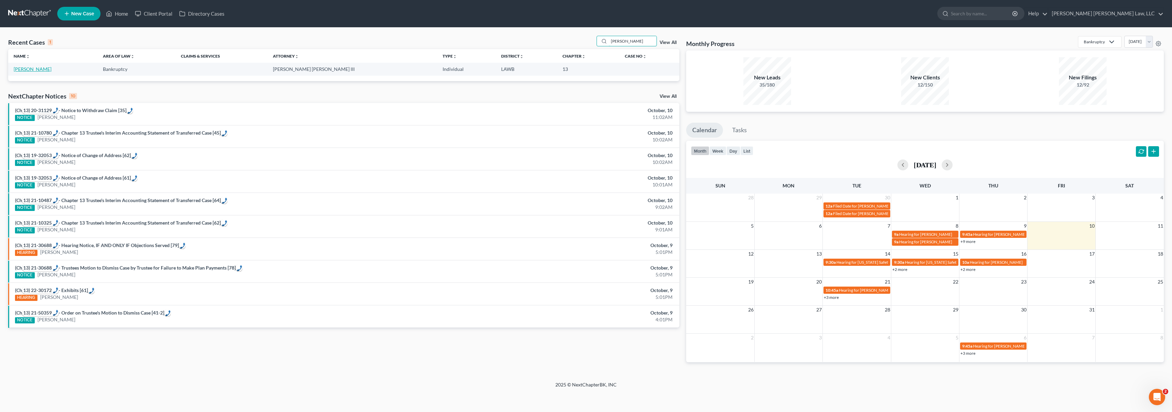
type input "[PERSON_NAME]"
click at [28, 71] on link "[PERSON_NAME]" at bounding box center [33, 69] width 38 height 6
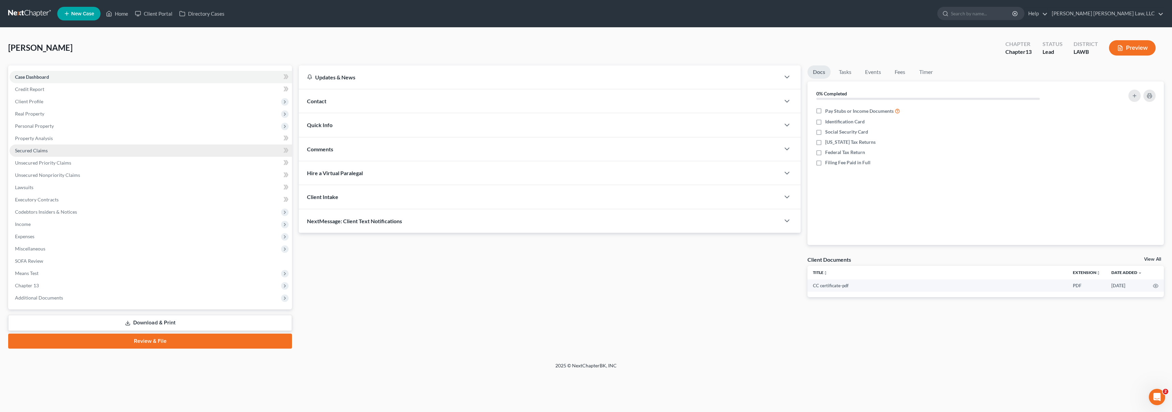
click at [45, 150] on span "Secured Claims" at bounding box center [31, 151] width 33 height 6
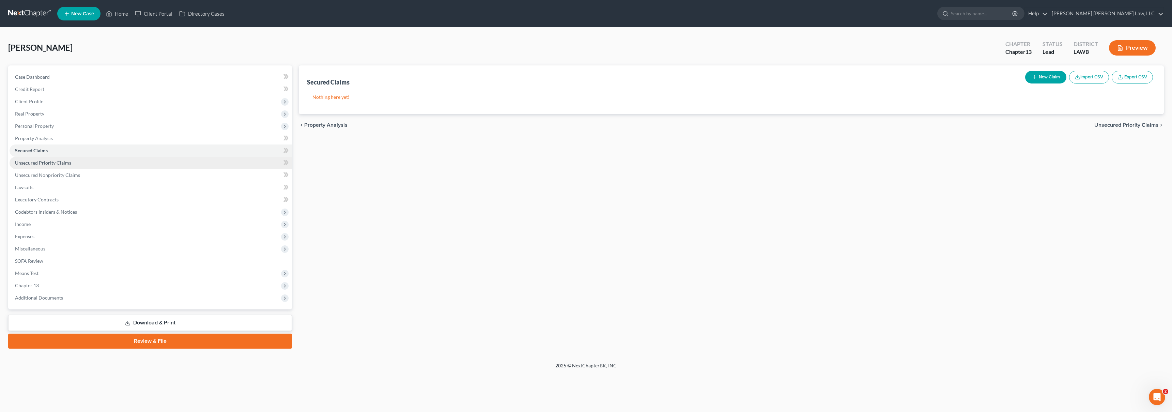
click at [49, 161] on span "Unsecured Priority Claims" at bounding box center [43, 163] width 56 height 6
click at [54, 172] on span "Unsecured Nonpriority Claims" at bounding box center [47, 175] width 65 height 6
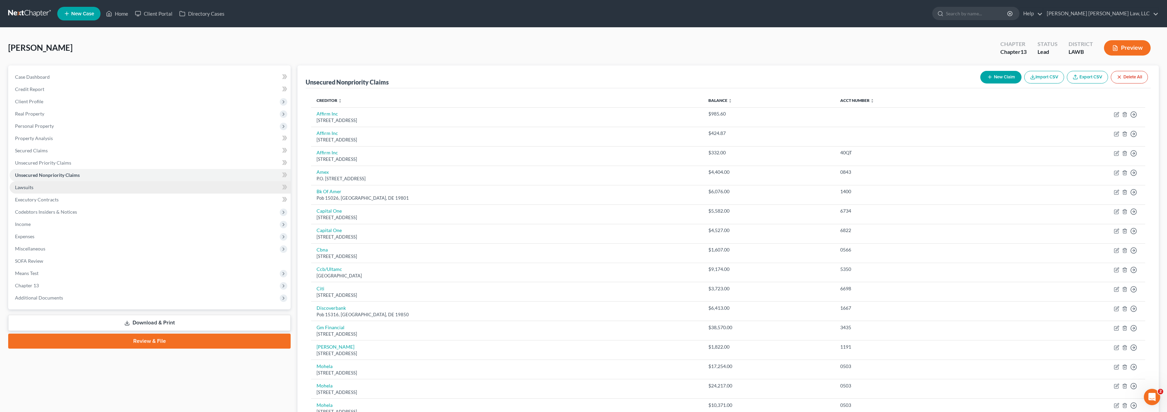
click at [54, 182] on link "Lawsuits" at bounding box center [150, 187] width 281 height 12
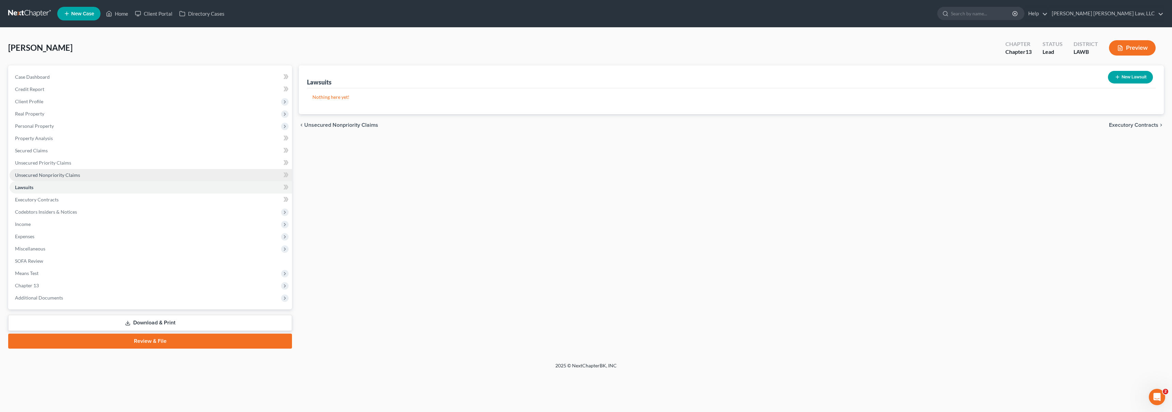
click at [64, 172] on span "Unsecured Nonpriority Claims" at bounding box center [47, 175] width 65 height 6
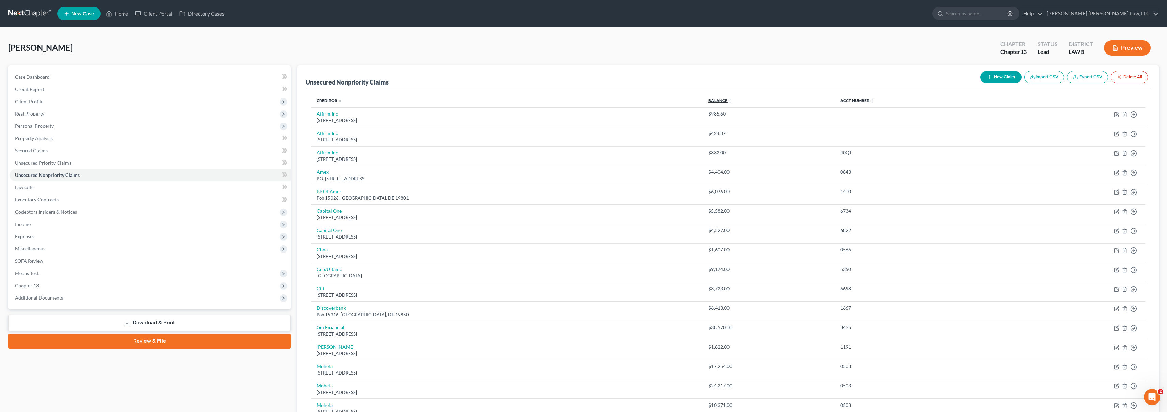
click at [708, 98] on link "Balance expand_more expand_less unfold_more" at bounding box center [720, 100] width 24 height 5
click at [31, 87] on span "Credit Report" at bounding box center [29, 89] width 29 height 6
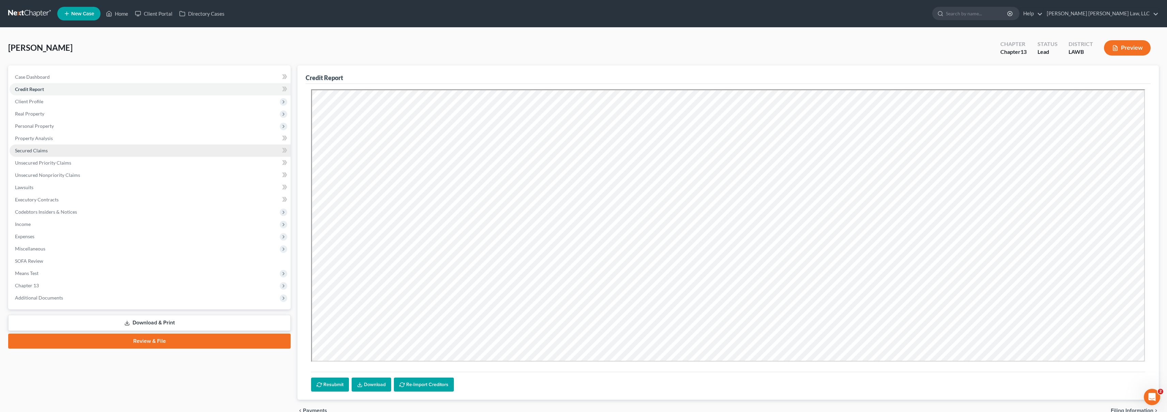
click at [53, 150] on link "Secured Claims" at bounding box center [150, 150] width 281 height 12
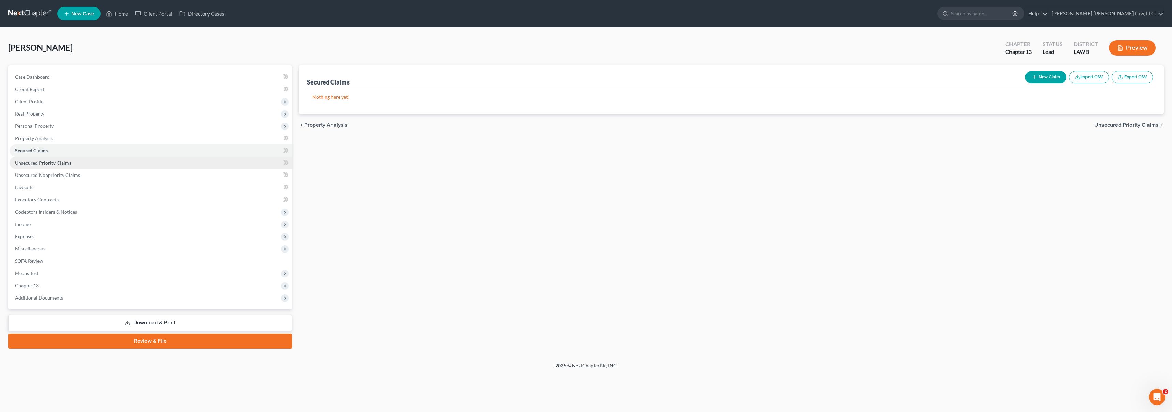
click at [88, 161] on link "Unsecured Priority Claims" at bounding box center [151, 163] width 282 height 12
click at [89, 173] on link "Unsecured Nonpriority Claims" at bounding box center [151, 175] width 282 height 12
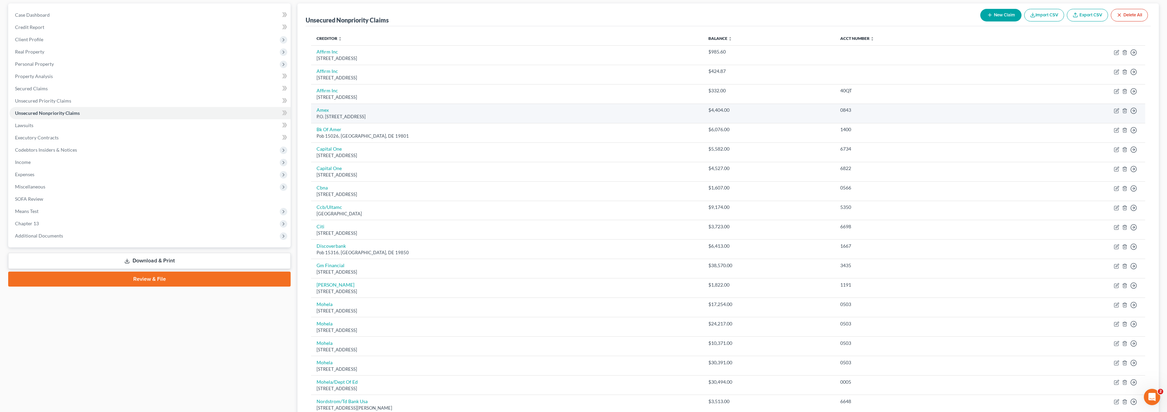
scroll to position [68, 0]
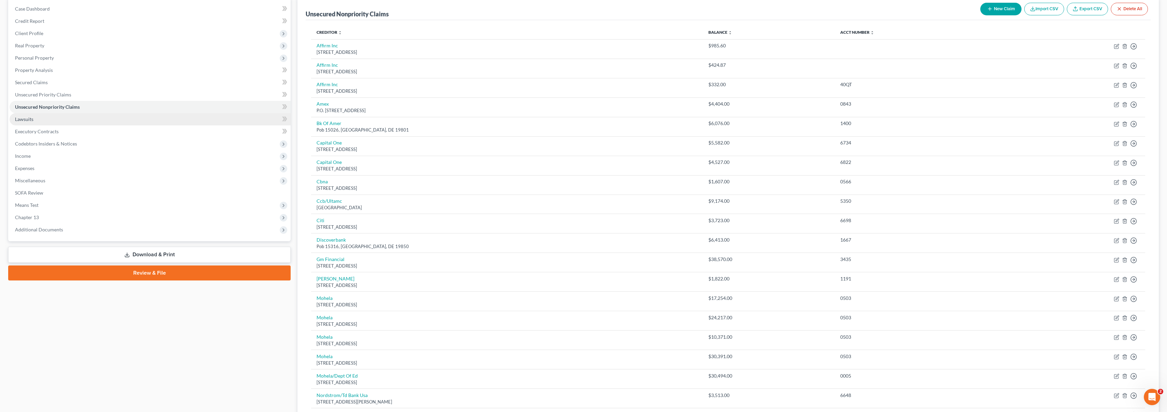
click at [44, 119] on link "Lawsuits" at bounding box center [150, 119] width 281 height 12
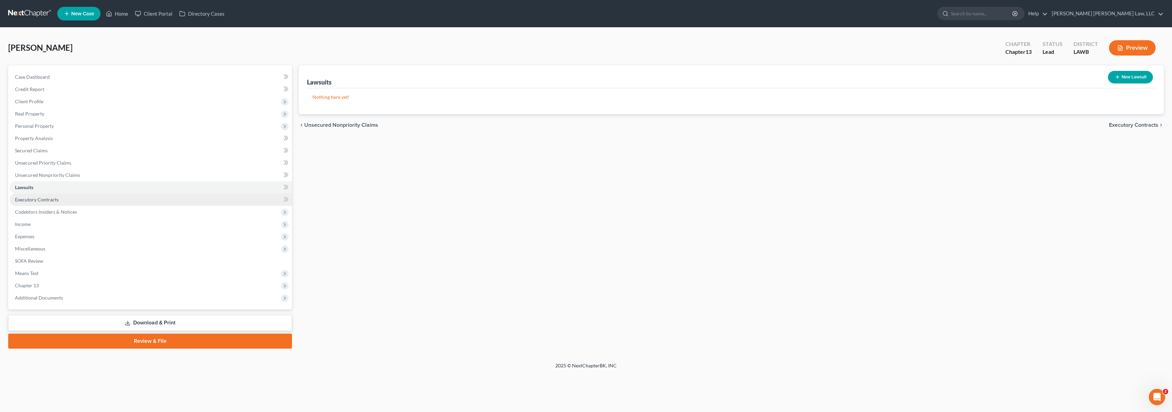
click at [66, 199] on link "Executory Contracts" at bounding box center [151, 200] width 282 height 12
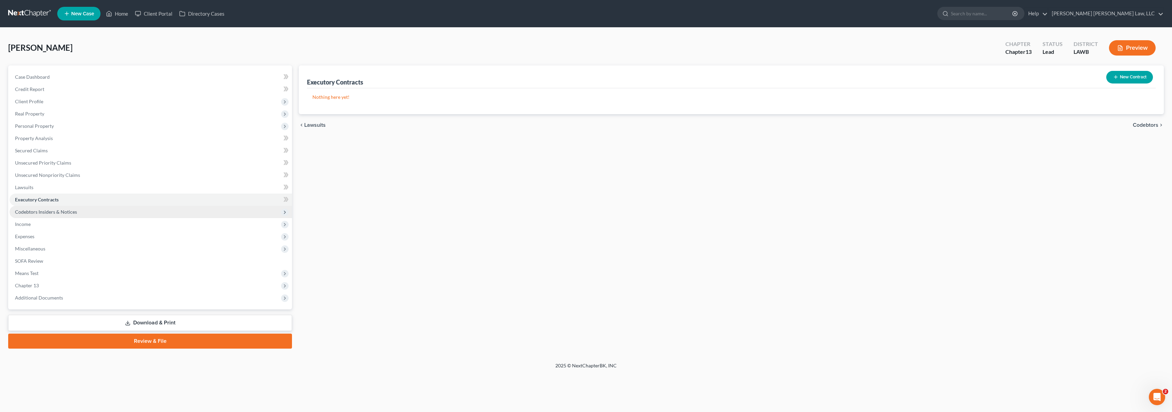
click at [74, 211] on span "Codebtors Insiders & Notices" at bounding box center [46, 212] width 62 height 6
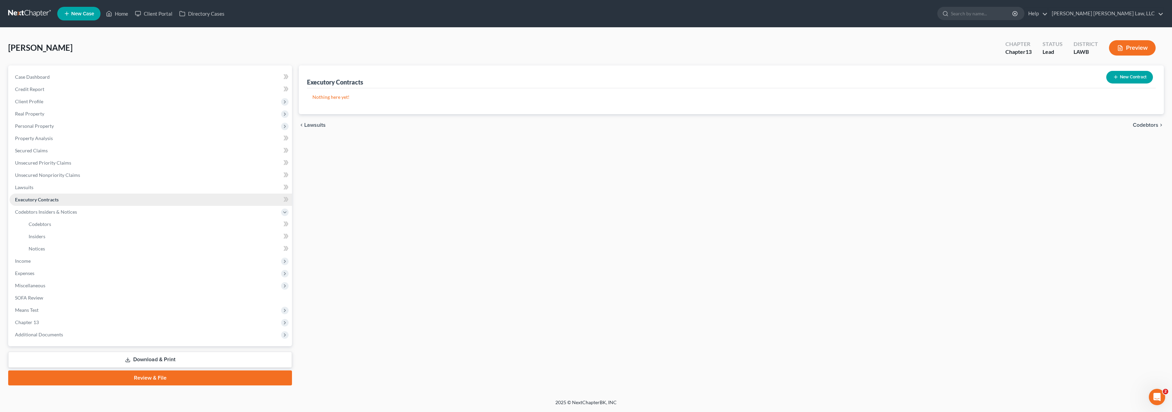
click at [70, 199] on link "Executory Contracts" at bounding box center [151, 200] width 282 height 12
click at [74, 188] on link "Lawsuits" at bounding box center [151, 187] width 282 height 12
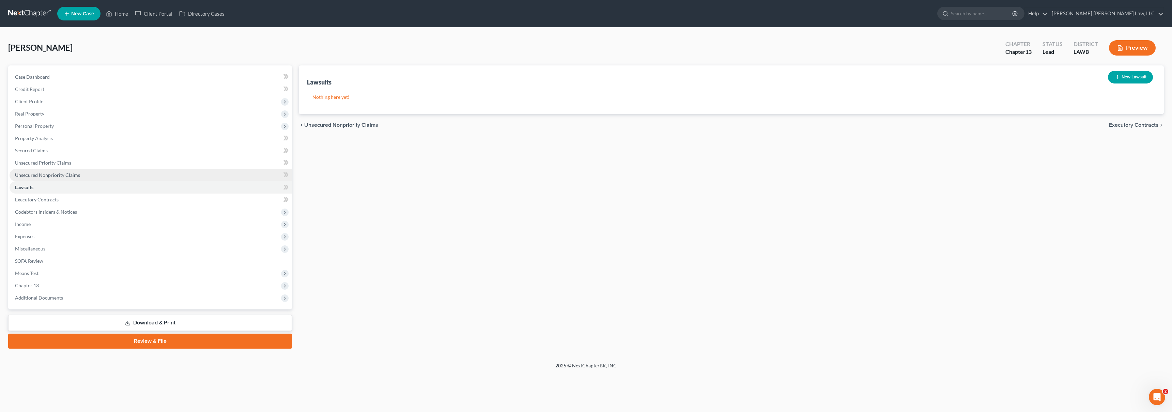
click at [95, 173] on link "Unsecured Nonpriority Claims" at bounding box center [151, 175] width 282 height 12
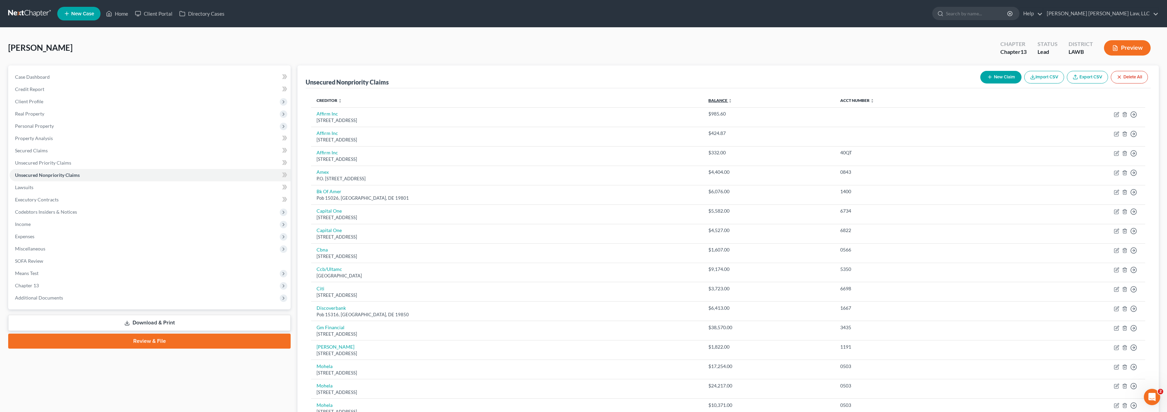
click at [708, 102] on link "Balance expand_more expand_less unfold_more" at bounding box center [720, 100] width 24 height 5
